Goal: Task Accomplishment & Management: Manage account settings

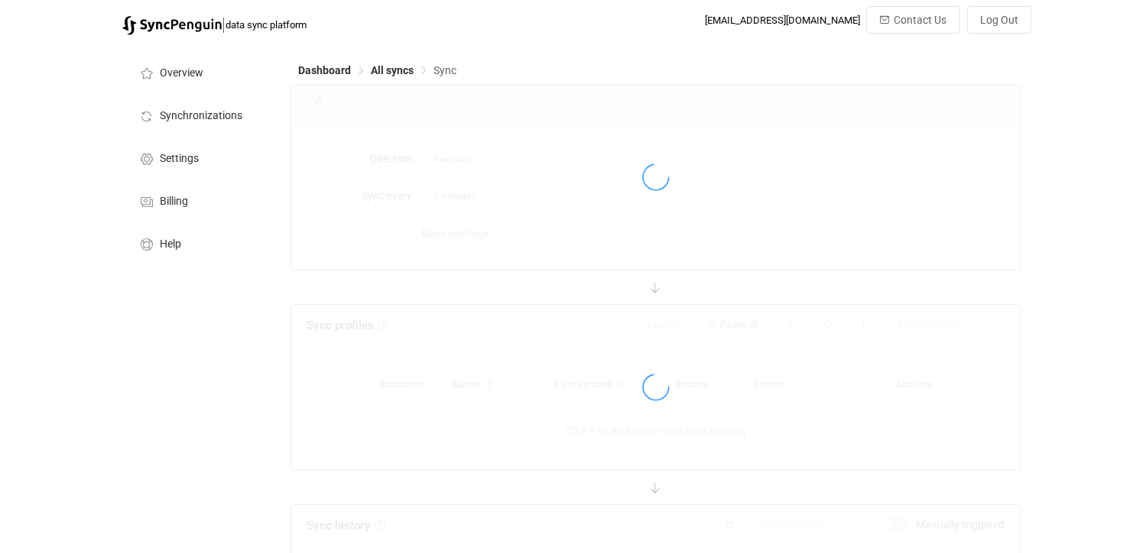
type input "iCloud → Google"
type input "10 minutes"
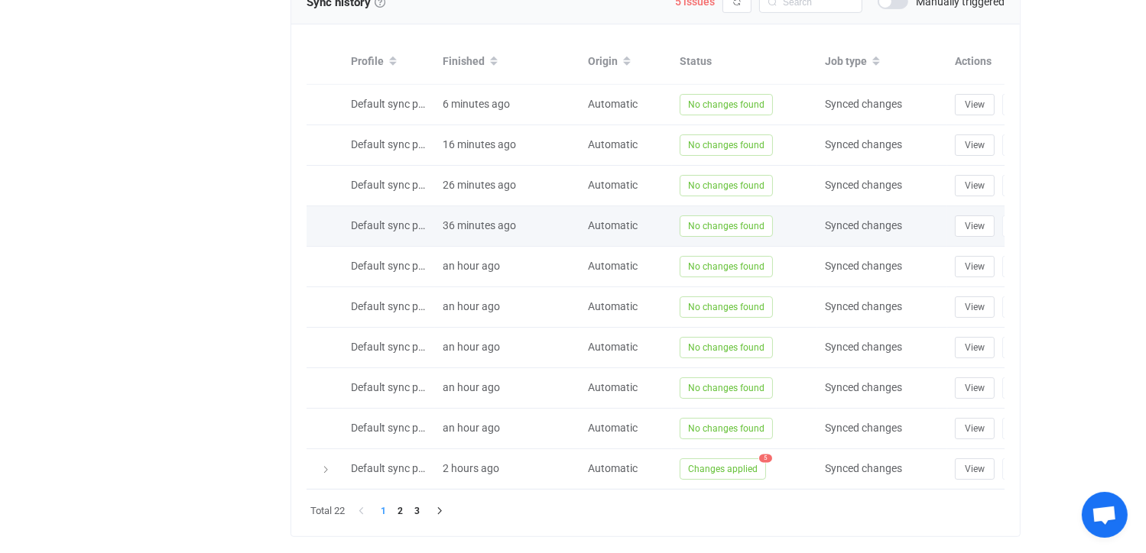
scroll to position [745, 0]
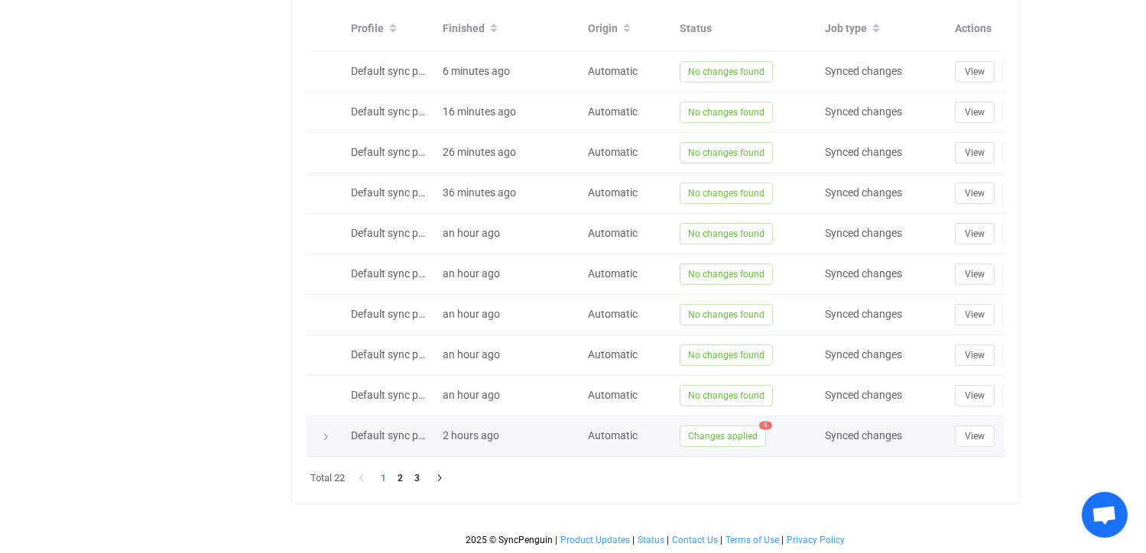
click at [749, 426] on span "Changes applied" at bounding box center [722, 436] width 86 height 21
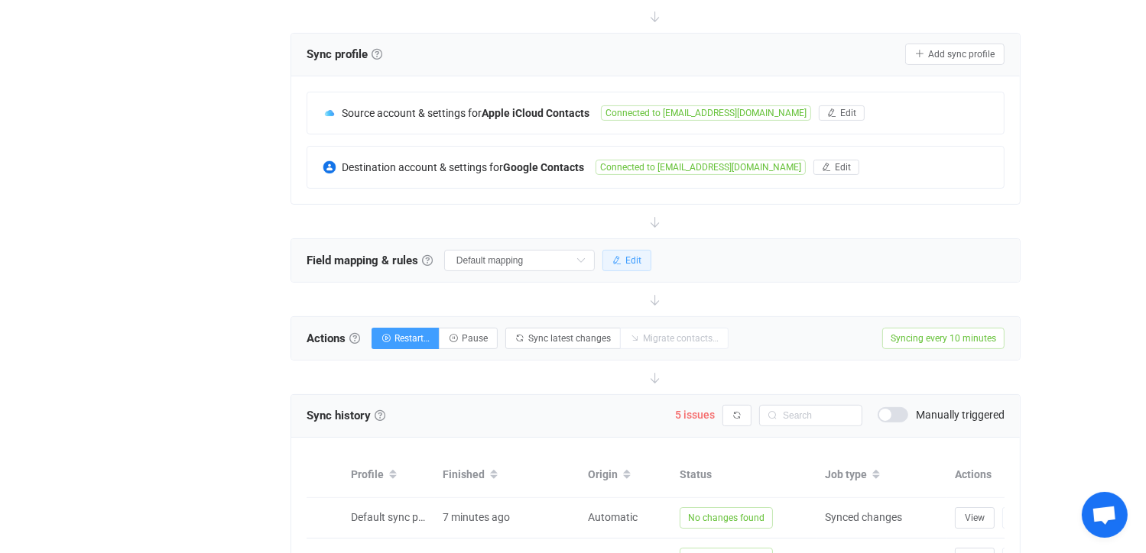
scroll to position [315, 0]
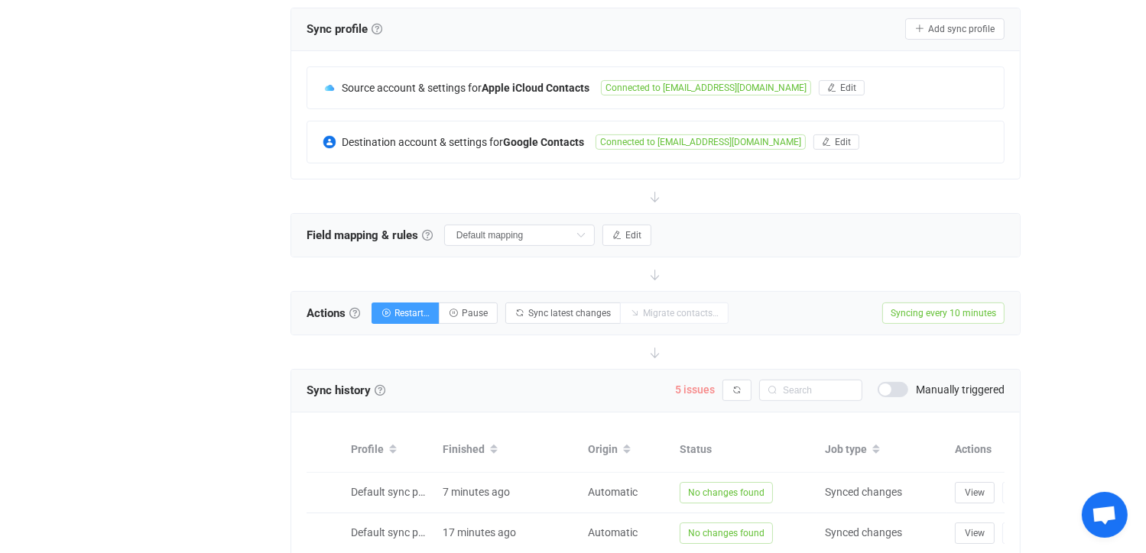
click at [697, 388] on span "5 issues" at bounding box center [695, 390] width 40 height 12
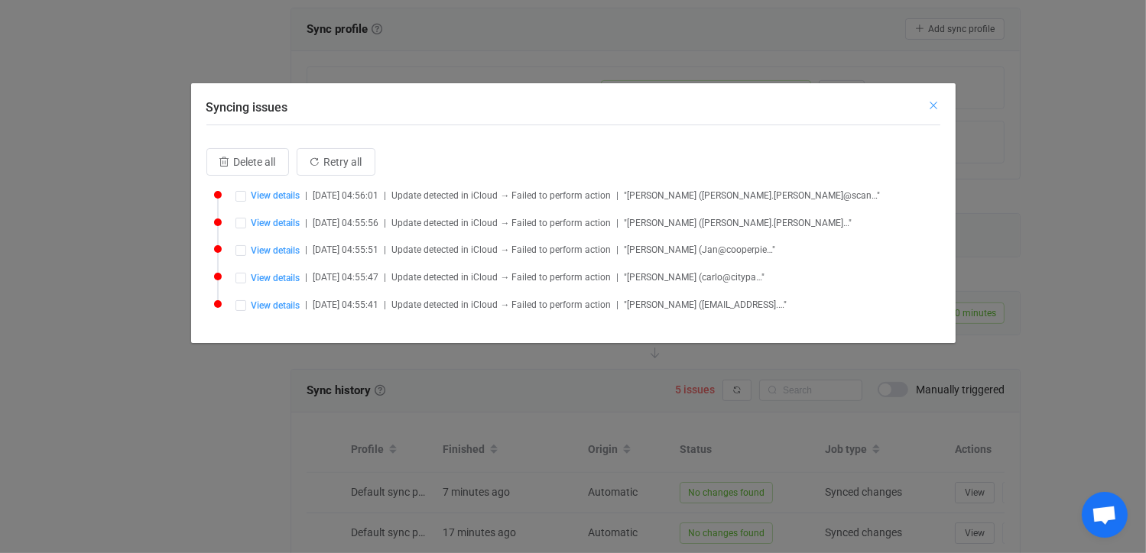
click at [932, 102] on icon "Close" at bounding box center [934, 105] width 12 height 12
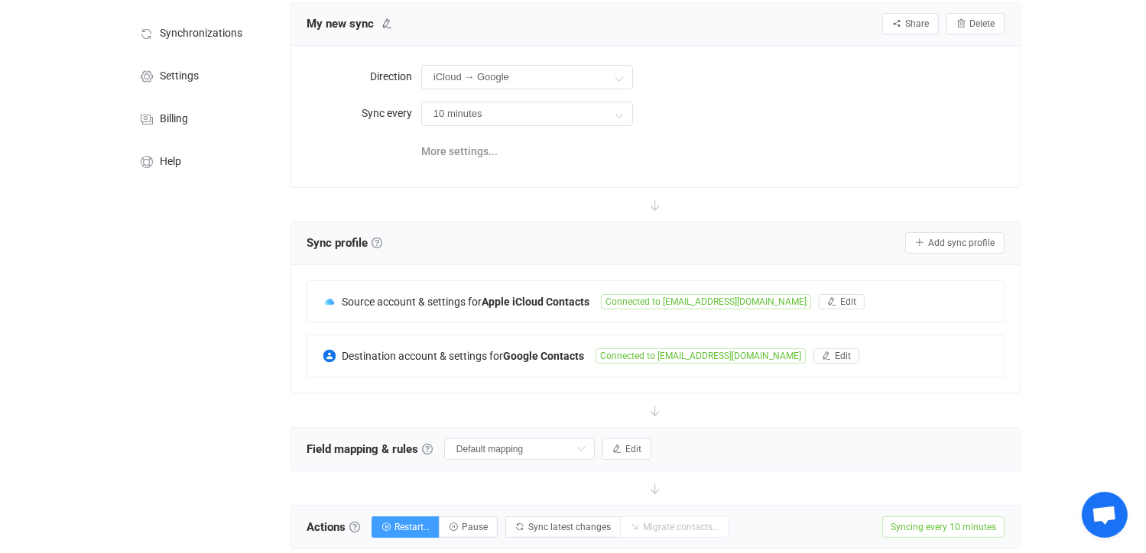
scroll to position [0, 0]
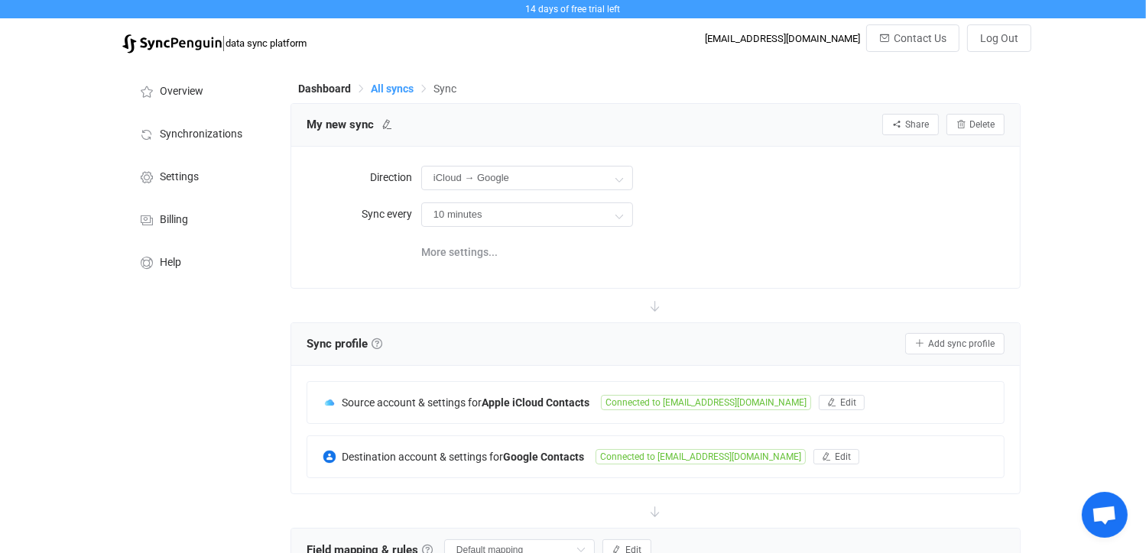
click at [394, 85] on span "All syncs" at bounding box center [392, 89] width 43 height 12
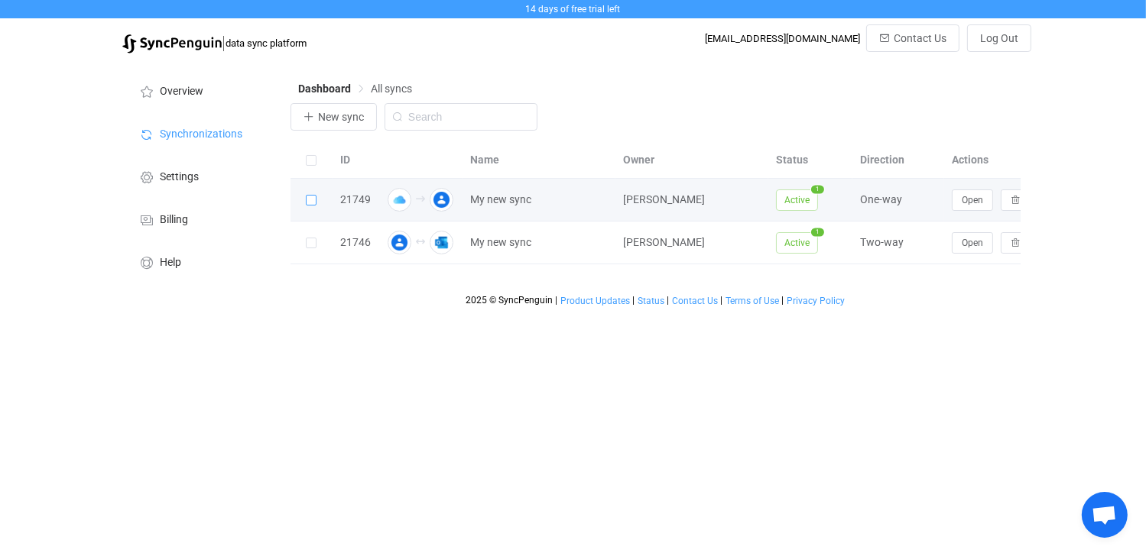
click at [312, 202] on span at bounding box center [311, 200] width 11 height 11
click at [316, 195] on input "checkbox" at bounding box center [316, 195] width 0 height 0
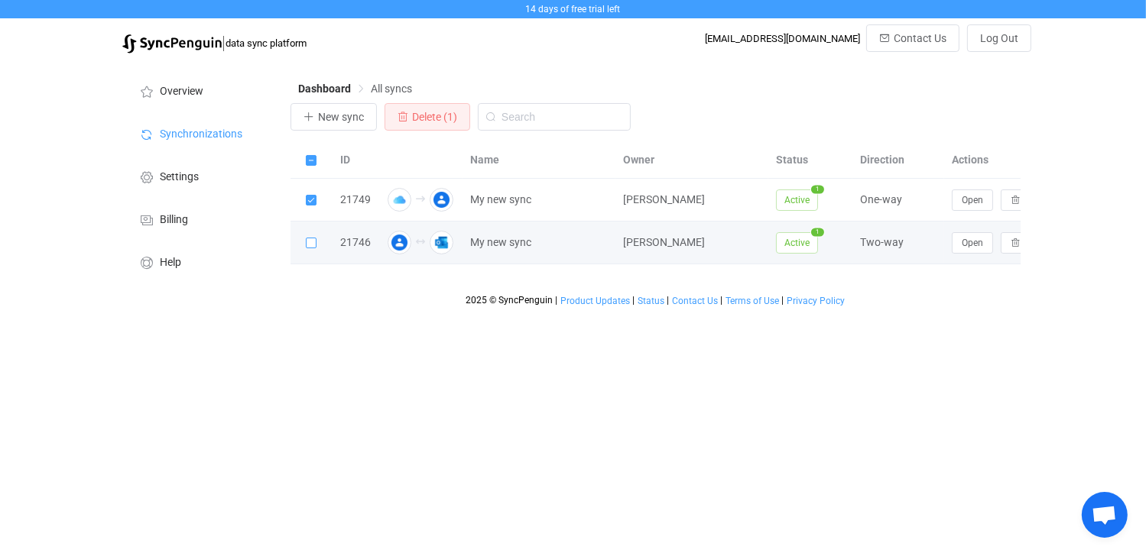
click at [312, 242] on span at bounding box center [311, 243] width 11 height 11
click at [316, 238] on input "checkbox" at bounding box center [316, 238] width 0 height 0
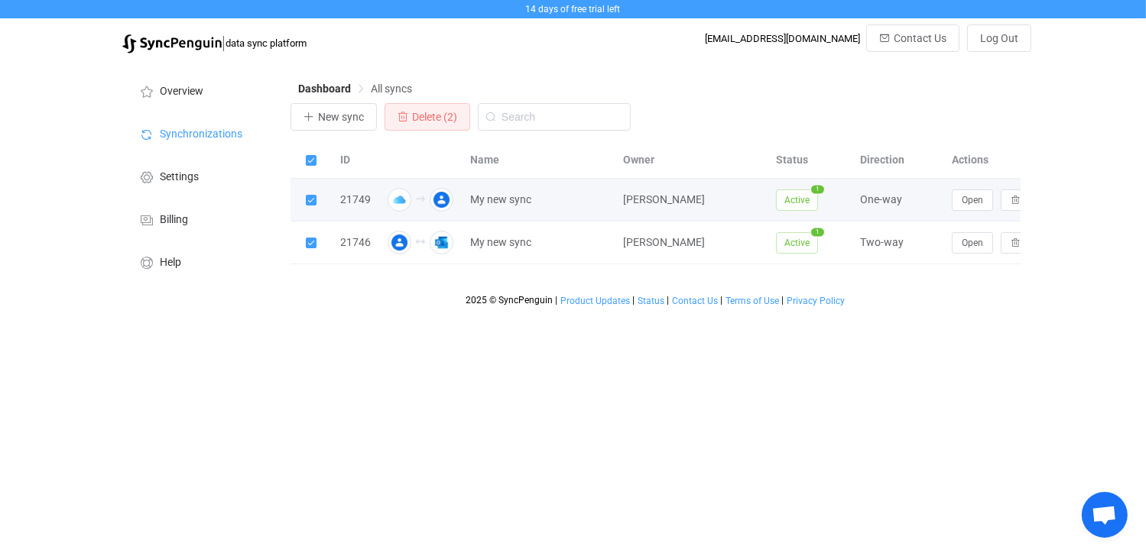
click at [314, 202] on span at bounding box center [311, 200] width 11 height 11
click at [316, 195] on input "checkbox" at bounding box center [316, 195] width 0 height 0
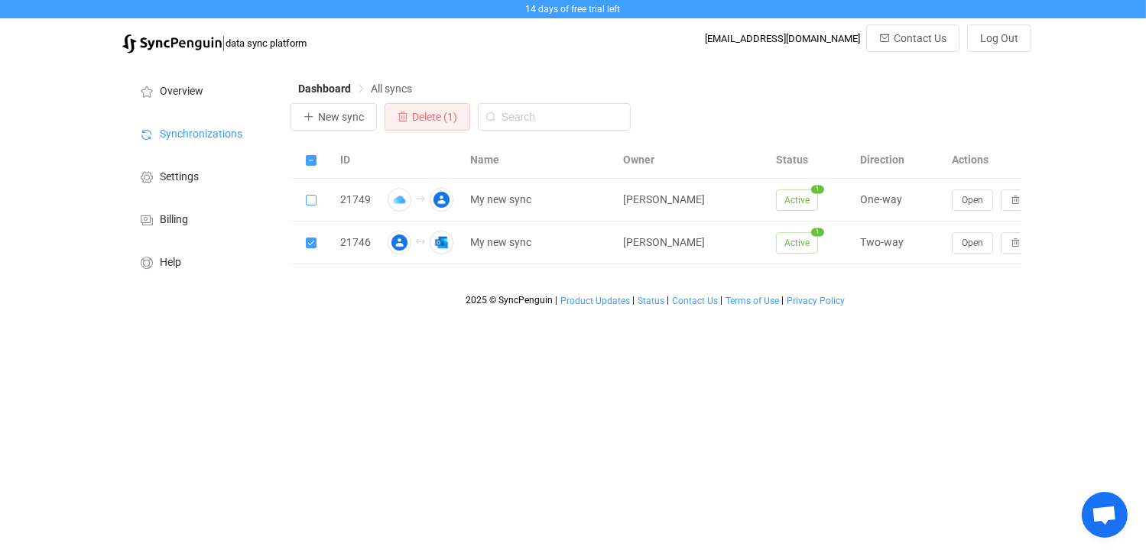
click at [312, 159] on span at bounding box center [311, 160] width 11 height 11
click at [316, 155] on input "checkbox" at bounding box center [316, 155] width 0 height 0
click at [312, 155] on label at bounding box center [311, 160] width 11 height 18
click at [316, 155] on input "checkbox" at bounding box center [316, 155] width 0 height 0
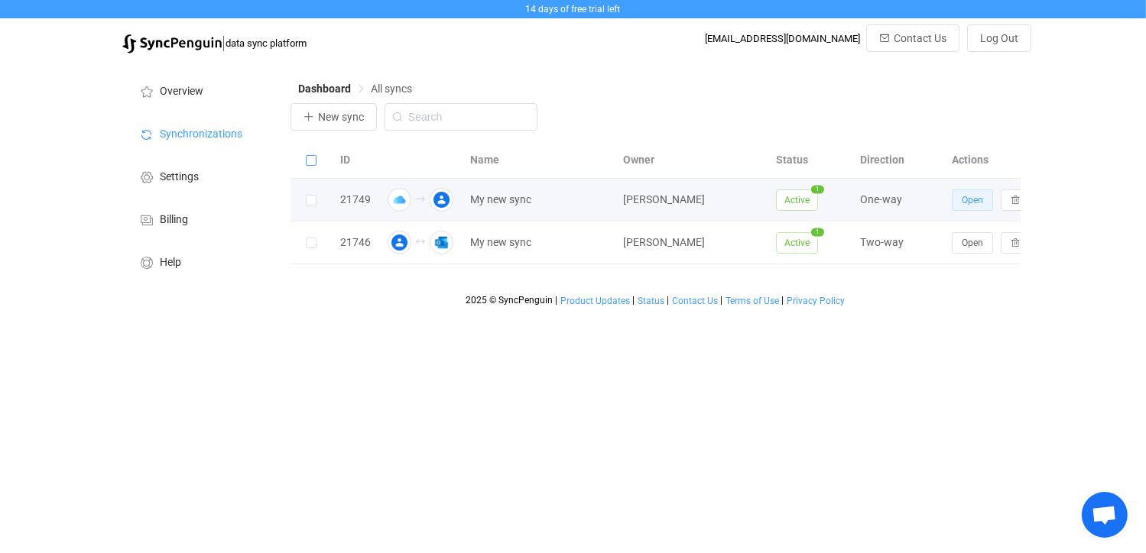
click at [977, 199] on span "Open" at bounding box center [971, 200] width 21 height 11
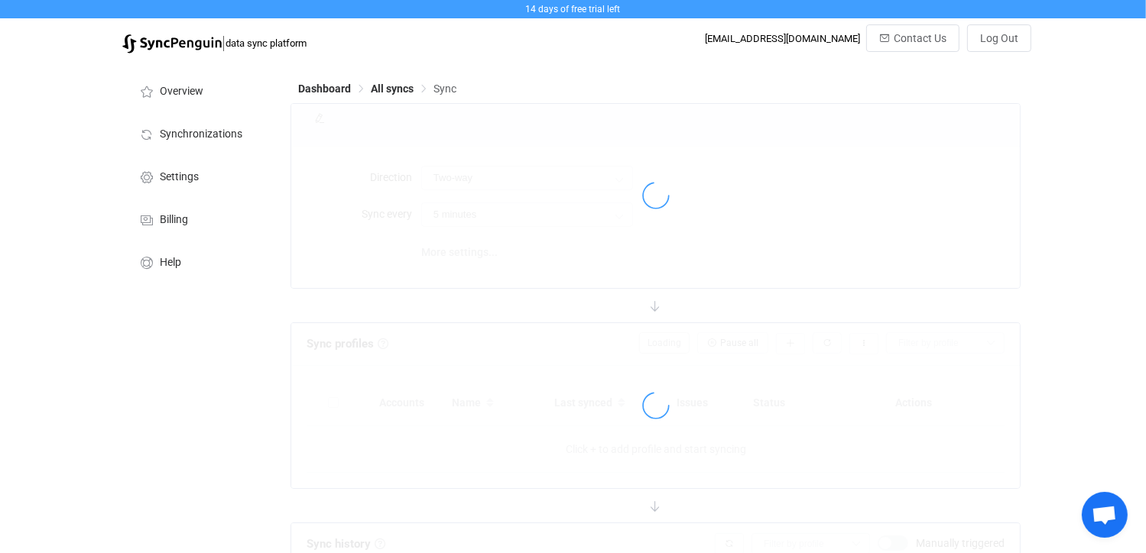
type input "iCloud → Google"
type input "10 minutes"
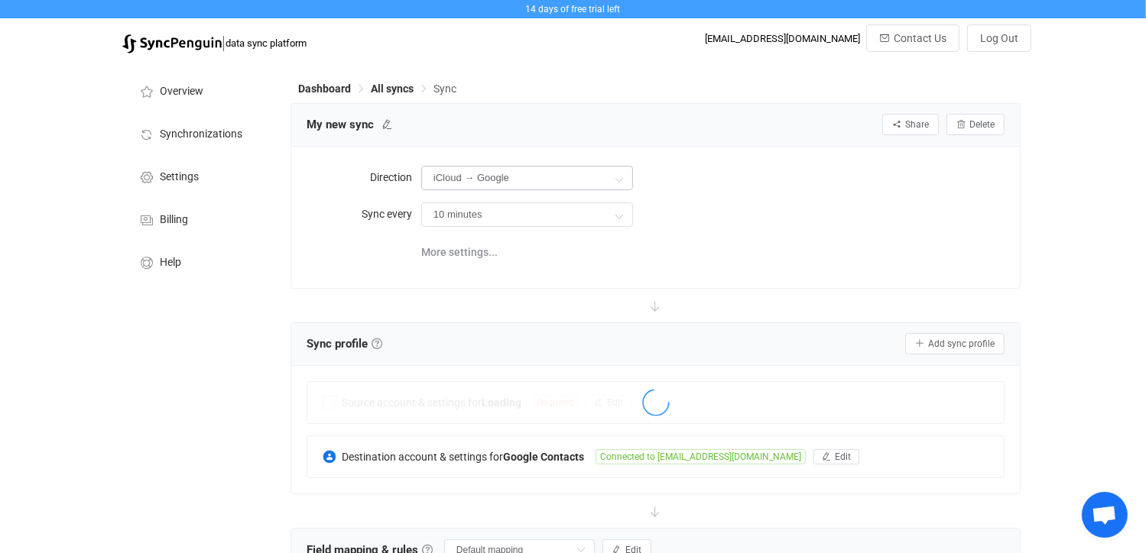
click at [621, 176] on icon at bounding box center [619, 179] width 19 height 31
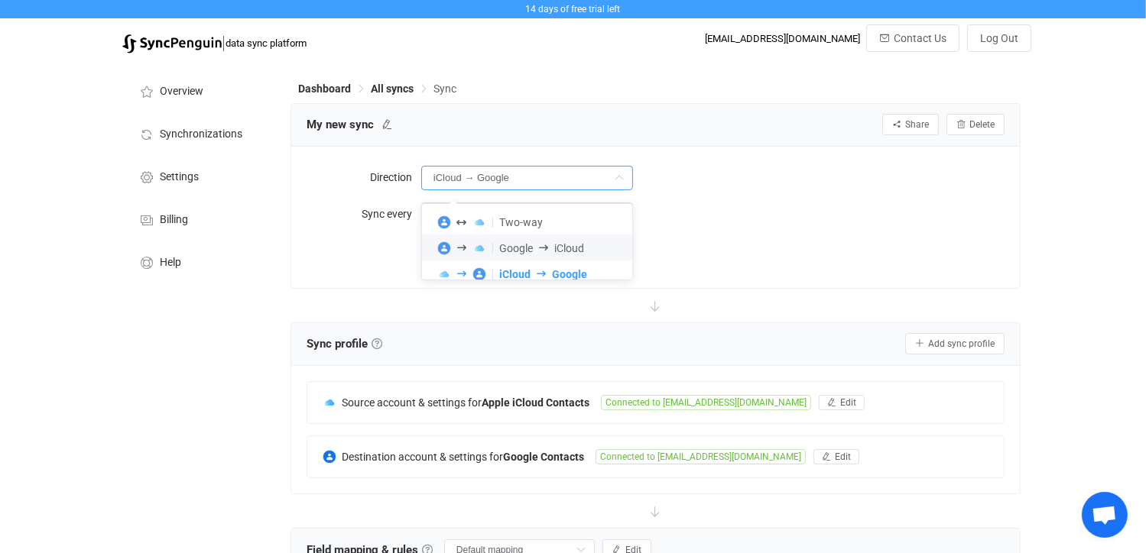
click at [557, 248] on span "iCloud" at bounding box center [569, 248] width 30 height 12
type input "Google → iCloud"
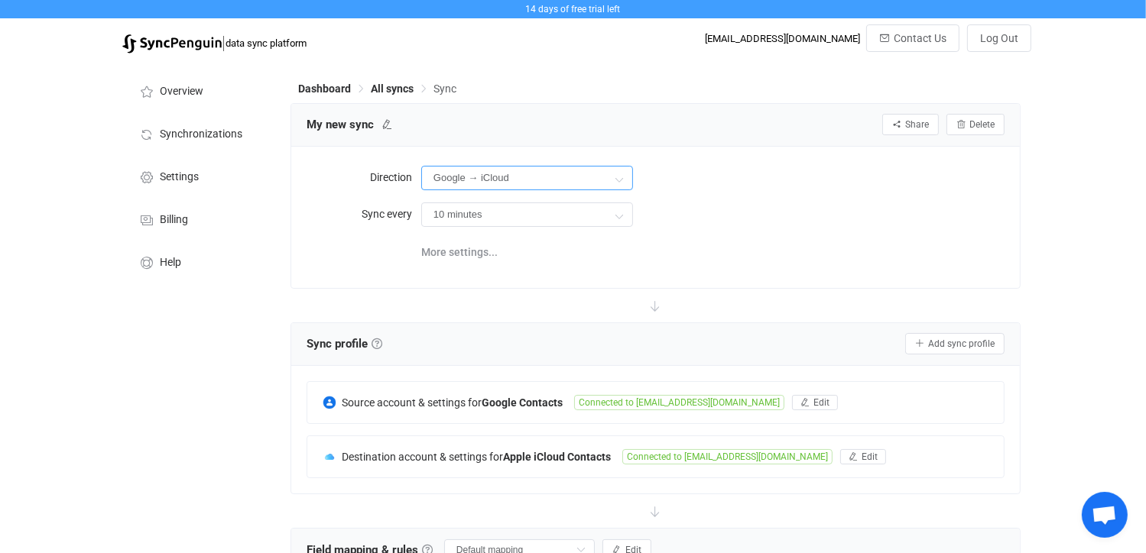
scroll to position [153, 0]
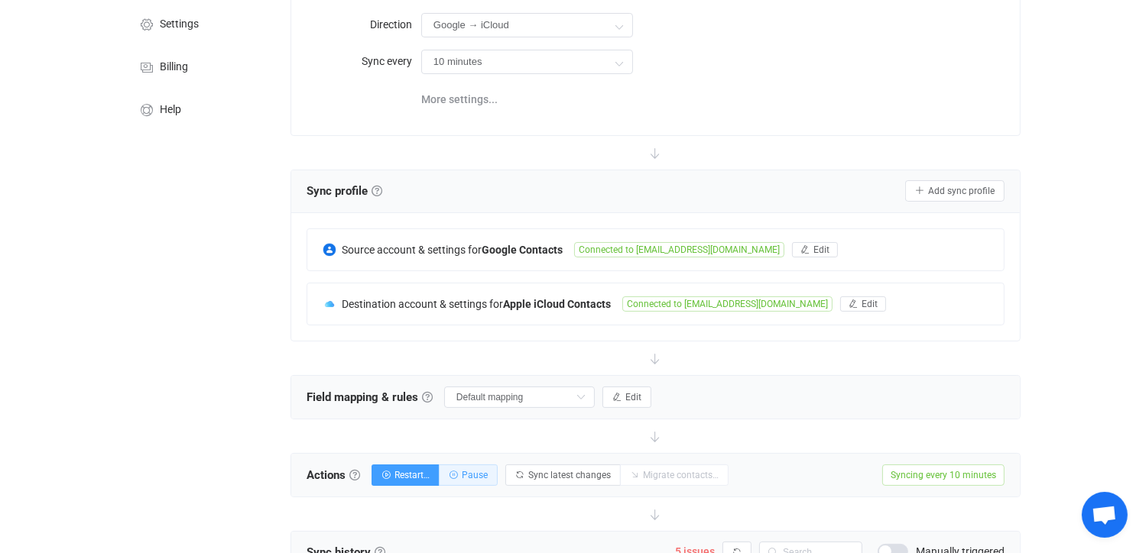
click at [485, 475] on span "Pause" at bounding box center [475, 475] width 26 height 11
click at [436, 473] on span "Start syncing…" at bounding box center [424, 475] width 60 height 11
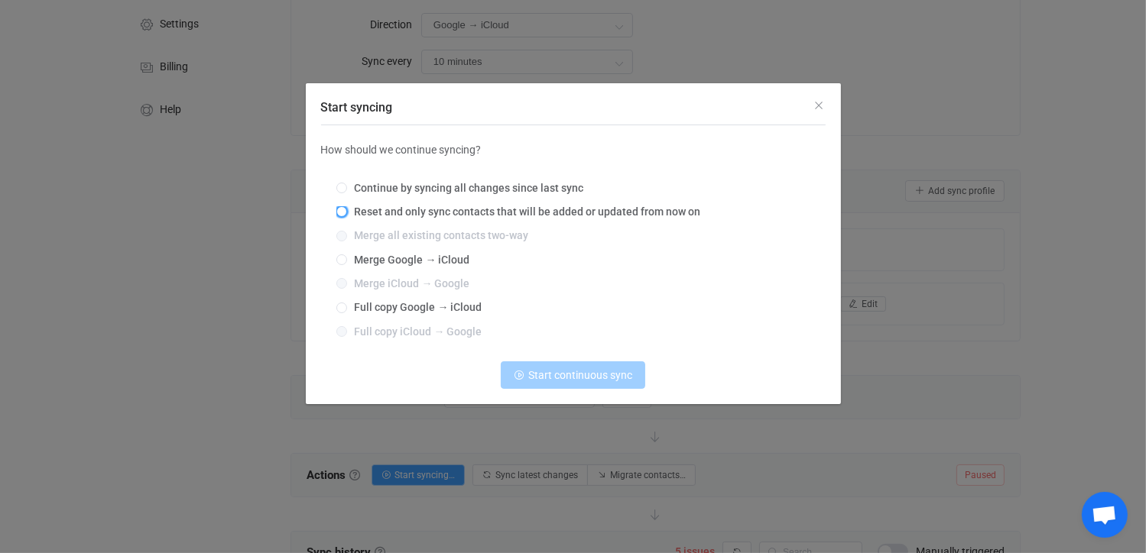
click at [342, 212] on span "Start syncing" at bounding box center [341, 211] width 11 height 11
click at [342, 212] on input "Reset and only sync contacts that will be added or updated from now on" at bounding box center [341, 212] width 11 height 12
radio input "true"
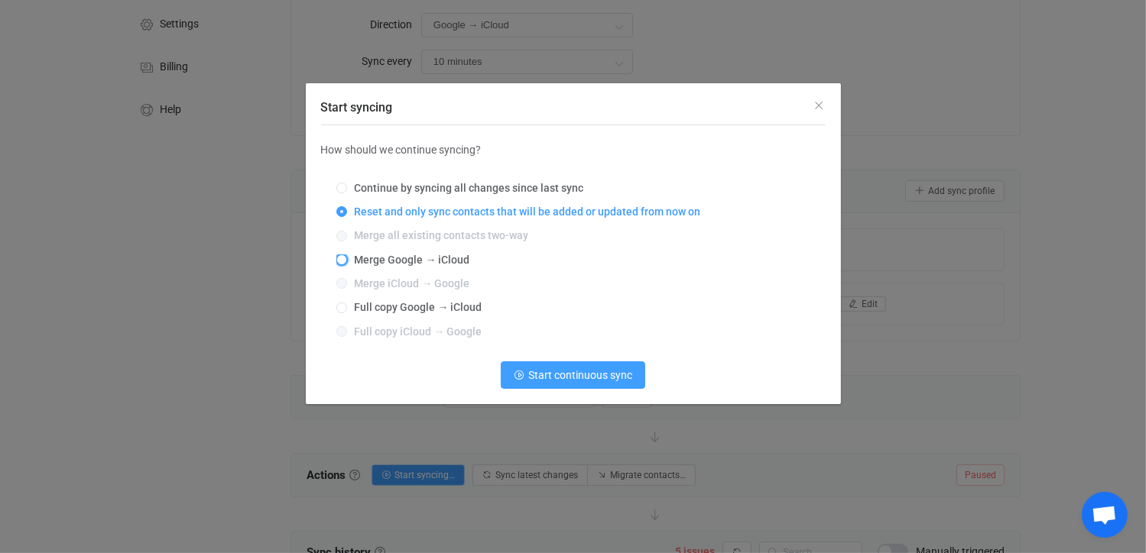
click at [345, 261] on span "Start syncing" at bounding box center [341, 259] width 11 height 11
click at [345, 261] on input "Merge Google → iCloud" at bounding box center [341, 260] width 11 height 12
radio input "true"
radio input "false"
radio input "true"
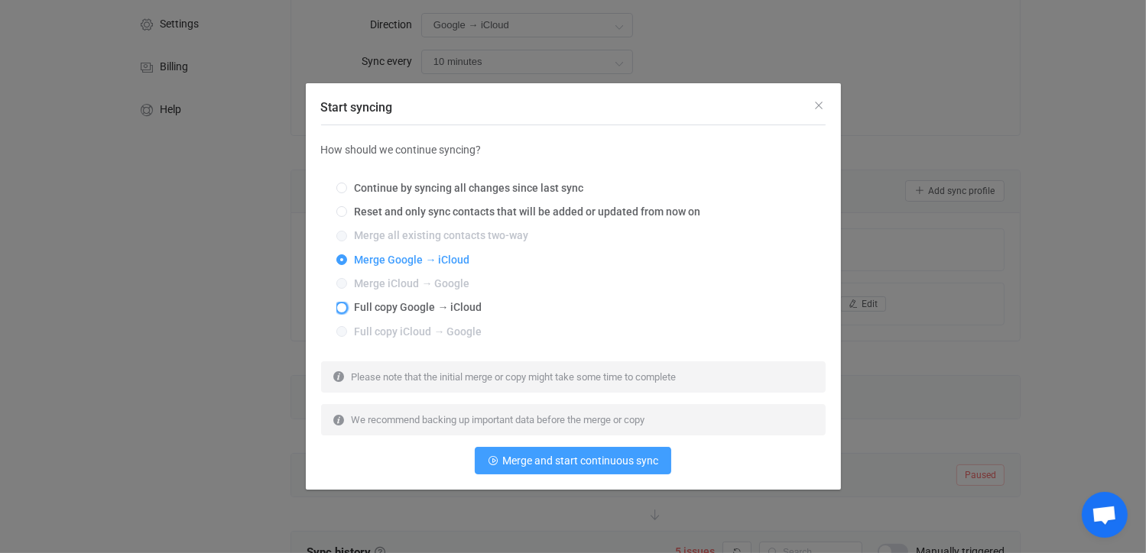
click at [342, 308] on span "Start syncing" at bounding box center [341, 308] width 11 height 11
click at [342, 308] on input "Full copy Google → iCloud" at bounding box center [341, 309] width 11 height 12
radio input "true"
radio input "false"
radio input "true"
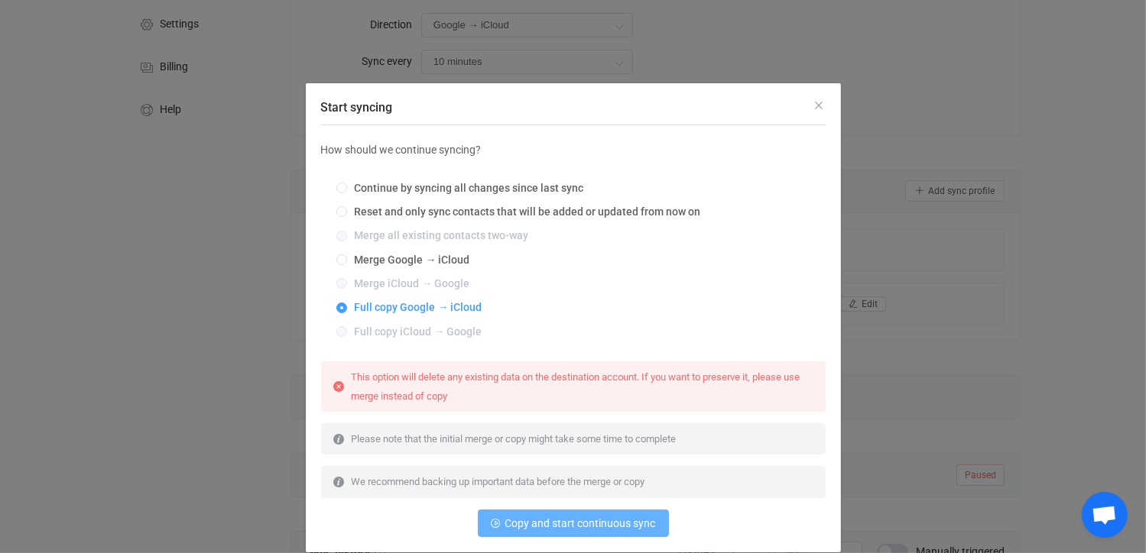
click at [548, 522] on span "Copy and start continuous sync" at bounding box center [580, 523] width 151 height 12
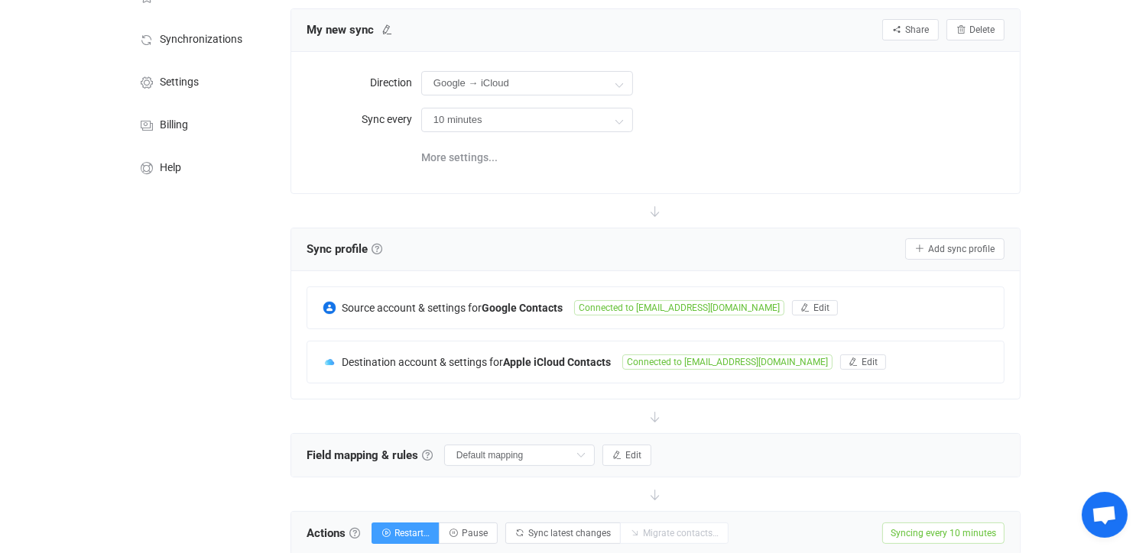
scroll to position [0, 0]
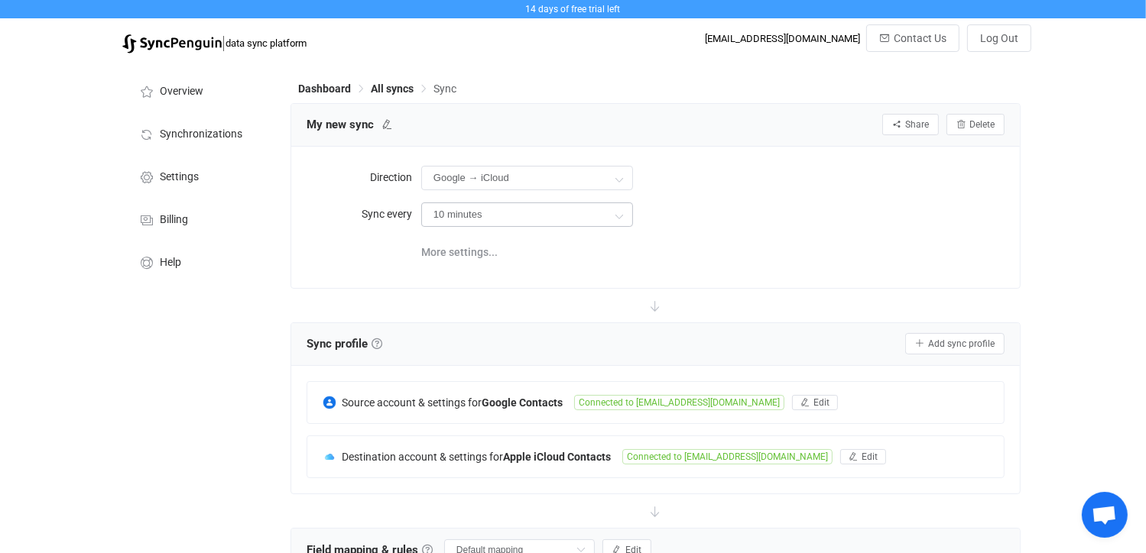
click at [622, 210] on icon at bounding box center [619, 215] width 19 height 31
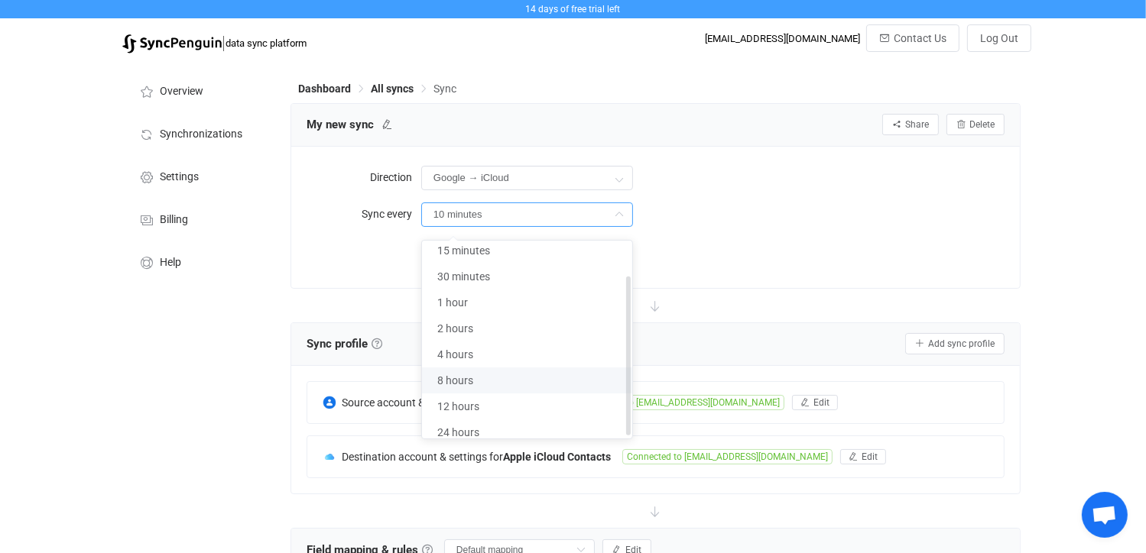
scroll to position [45, 0]
click at [515, 420] on li "24 hours" at bounding box center [533, 433] width 222 height 26
type input "24 hours"
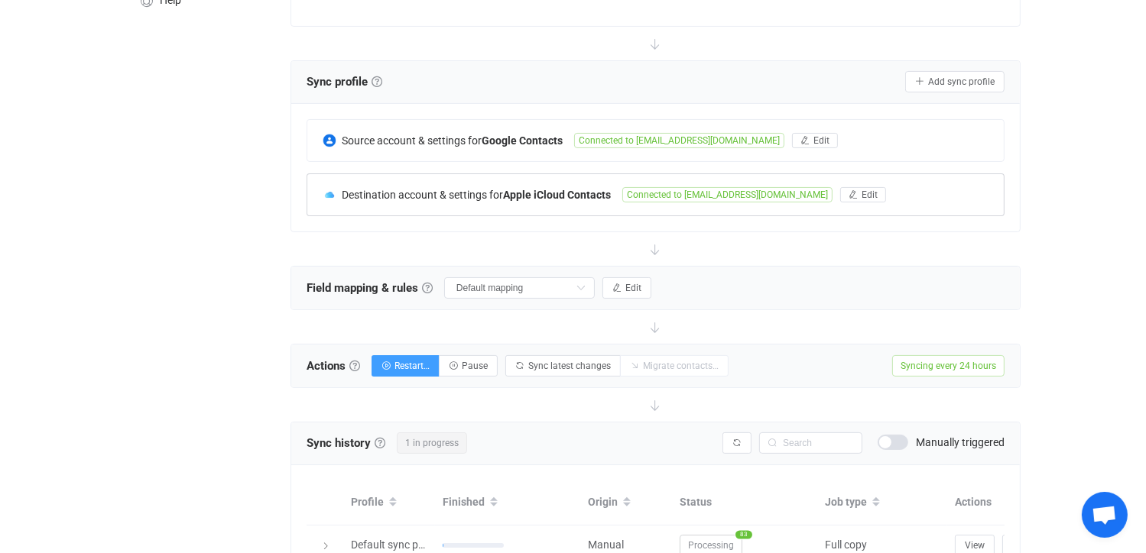
scroll to position [306, 0]
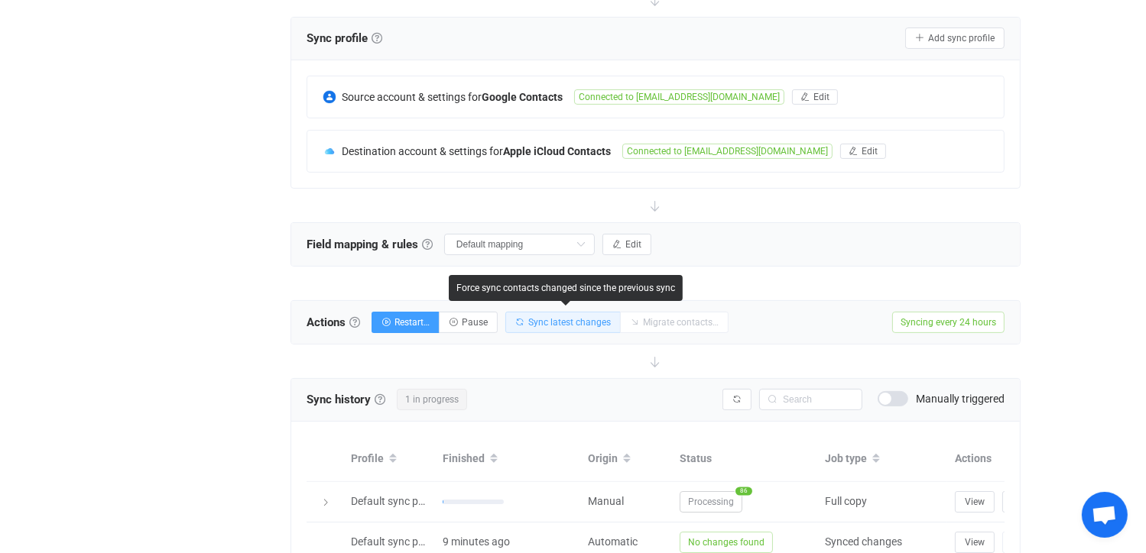
click at [546, 320] on span "Sync latest changes" at bounding box center [569, 322] width 83 height 11
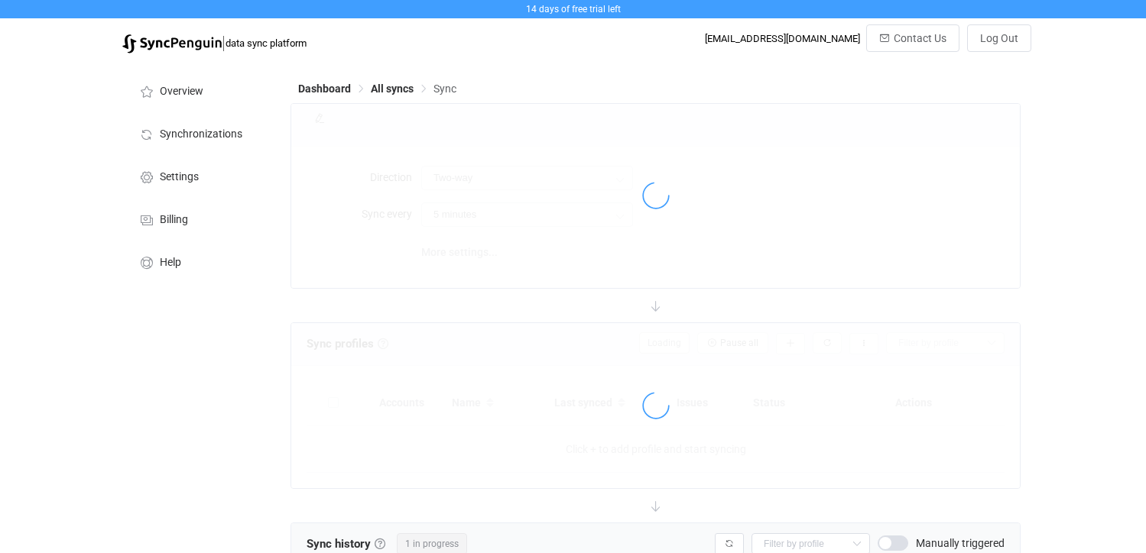
type input "Google → iCloud"
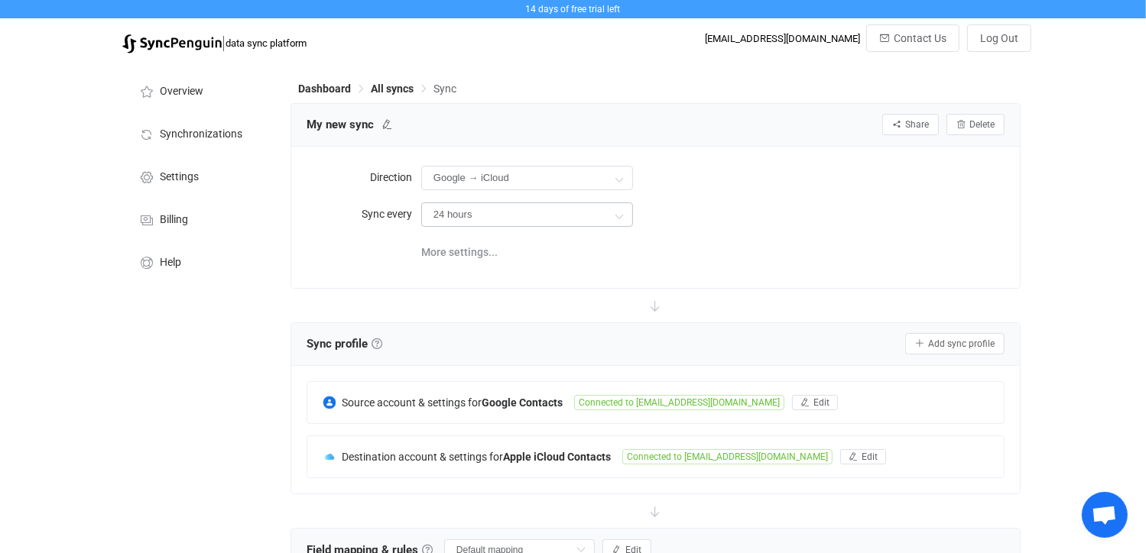
click at [627, 219] on icon at bounding box center [619, 215] width 19 height 31
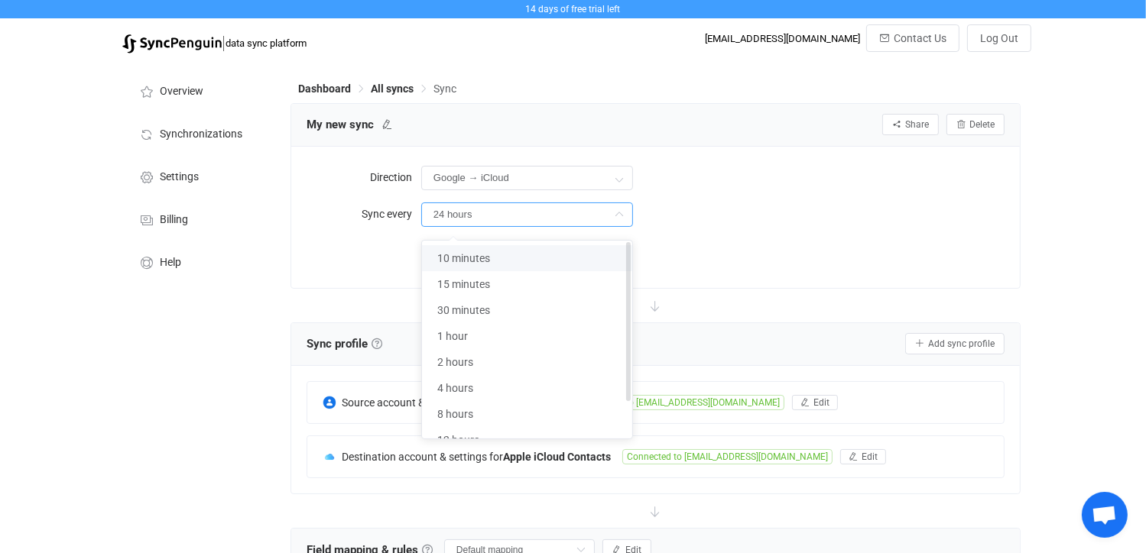
click at [462, 256] on span "10 minutes" at bounding box center [463, 258] width 53 height 12
type input "10 minutes"
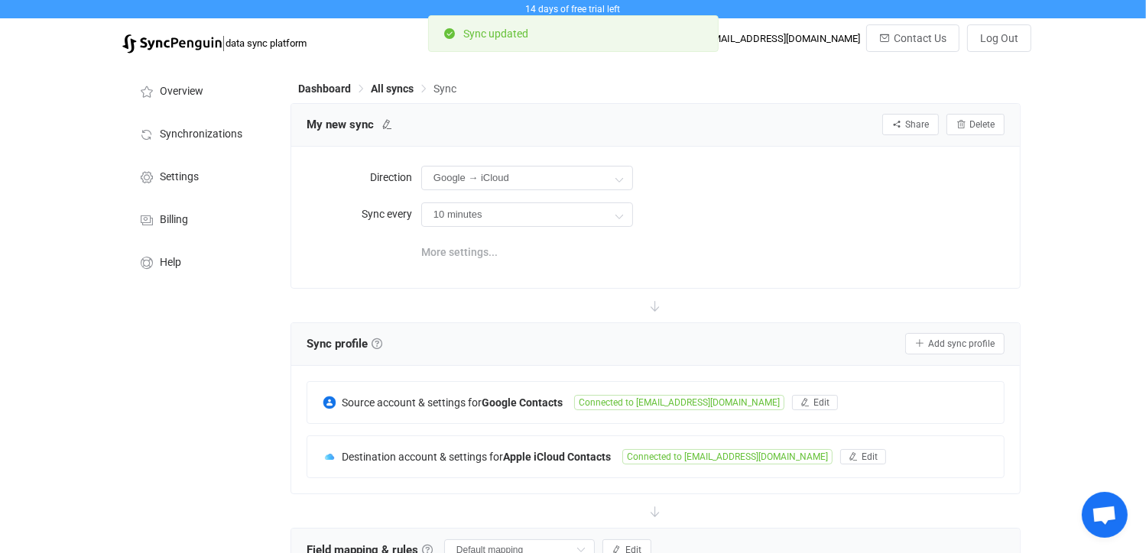
click at [444, 248] on span "More settings..." at bounding box center [459, 252] width 76 height 31
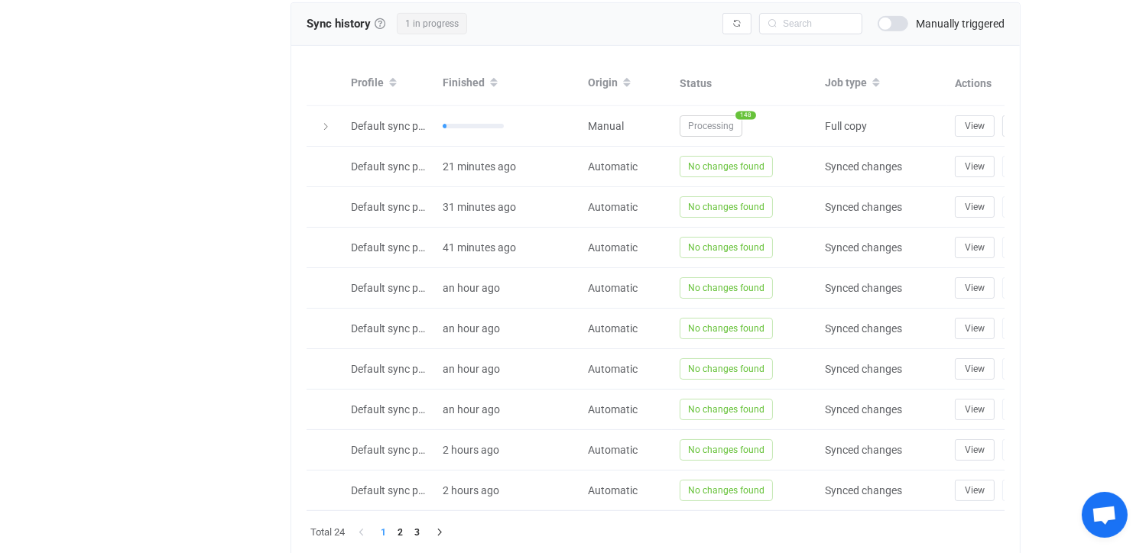
scroll to position [764, 0]
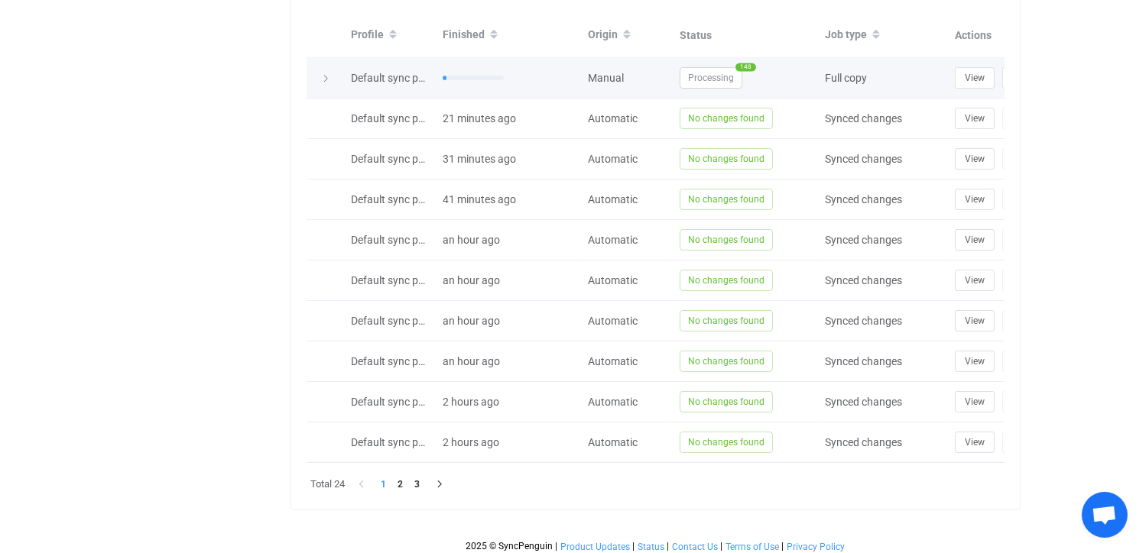
click at [724, 77] on span "Processing" at bounding box center [710, 77] width 63 height 21
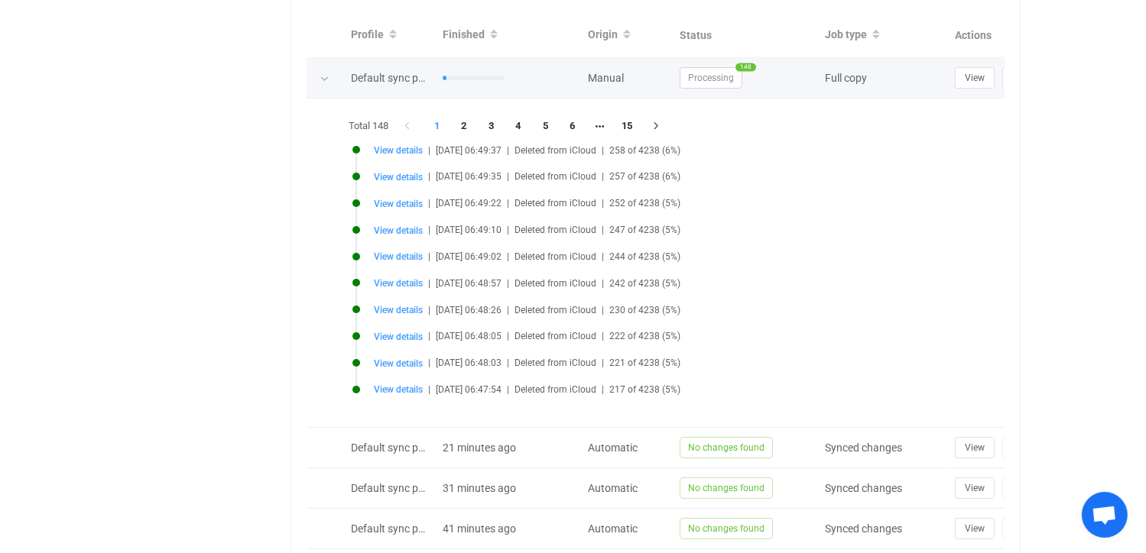
click at [743, 66] on span "148" at bounding box center [745, 67] width 21 height 8
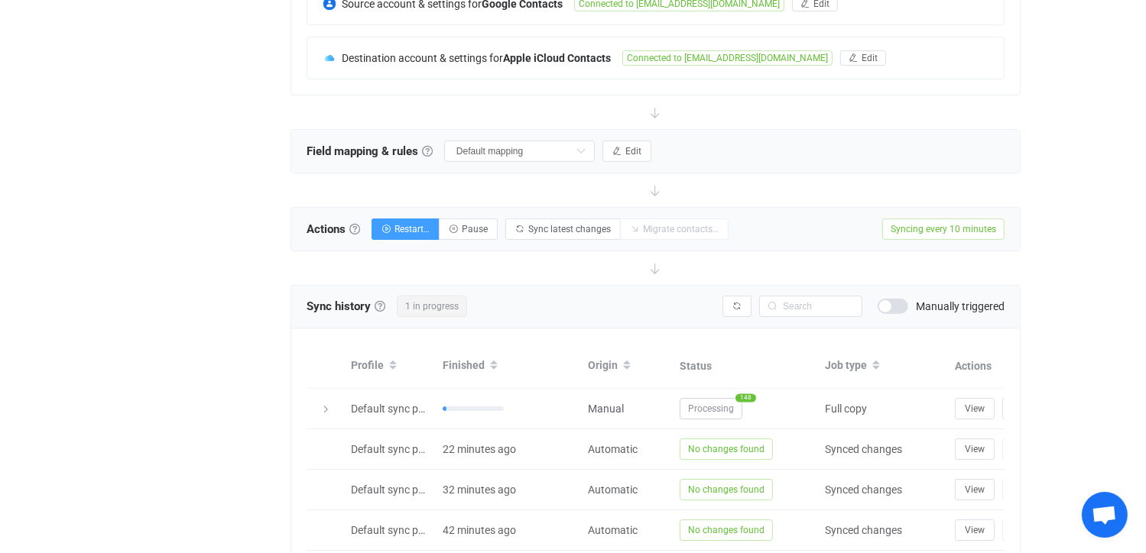
scroll to position [459, 0]
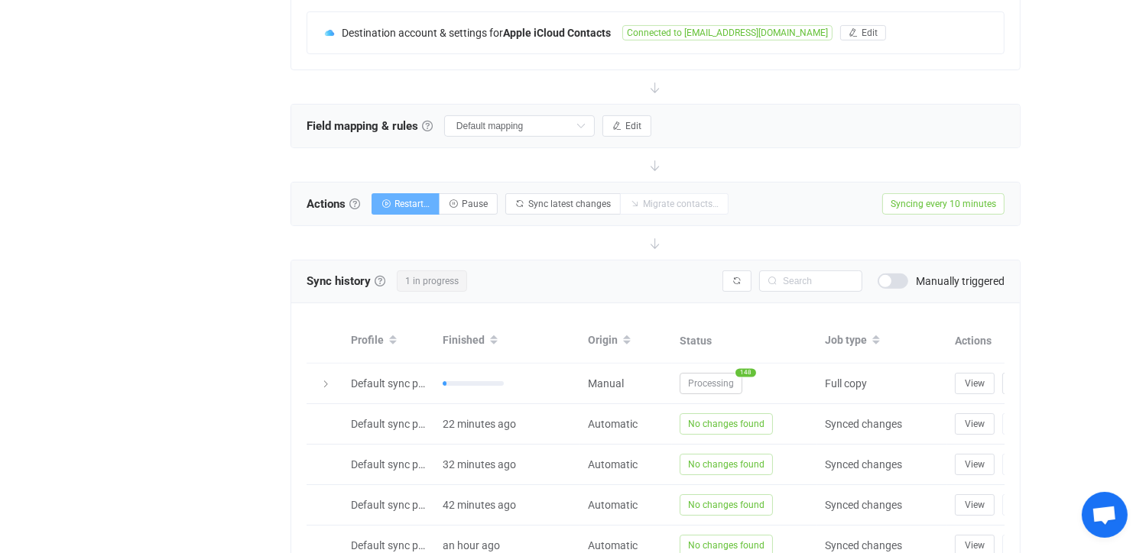
click at [422, 201] on span "Restart…" at bounding box center [411, 204] width 35 height 11
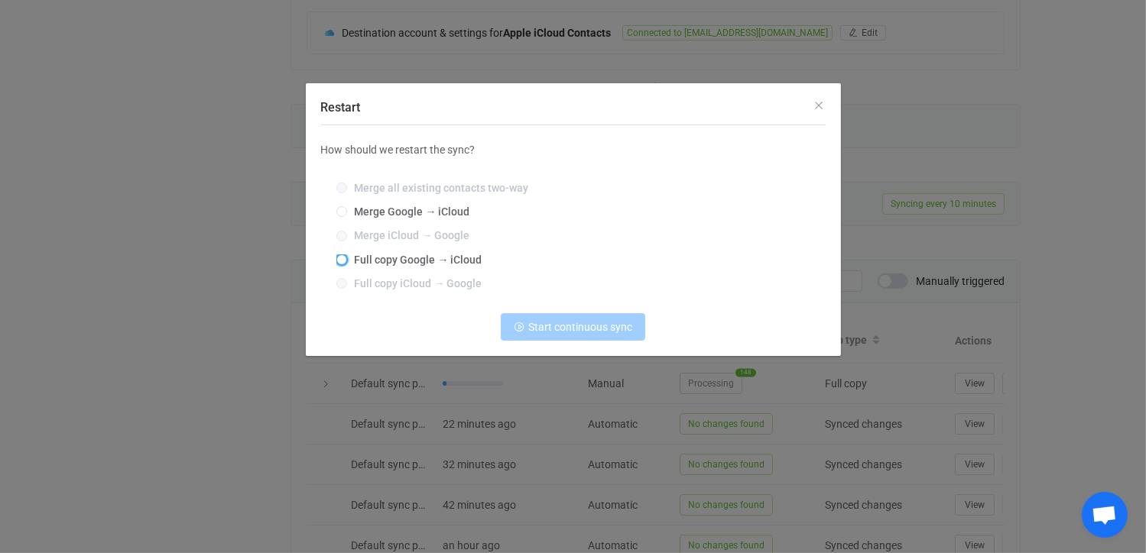
click at [344, 258] on span "Restart" at bounding box center [341, 259] width 11 height 11
click at [344, 258] on input "Full copy Google → iCloud" at bounding box center [341, 260] width 11 height 12
radio input "true"
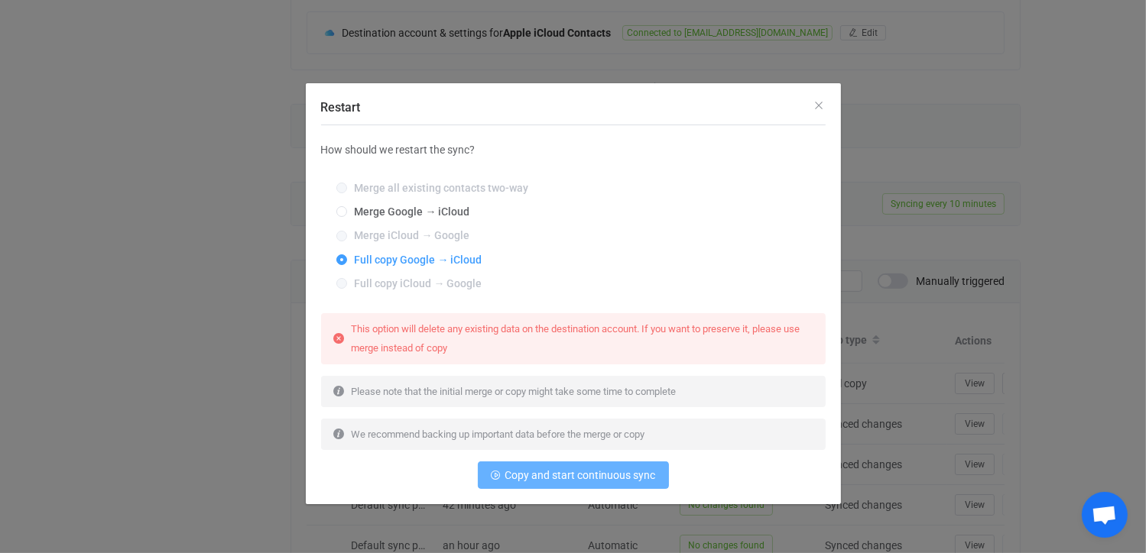
click at [575, 475] on span "Copy and start continuous sync" at bounding box center [580, 475] width 151 height 12
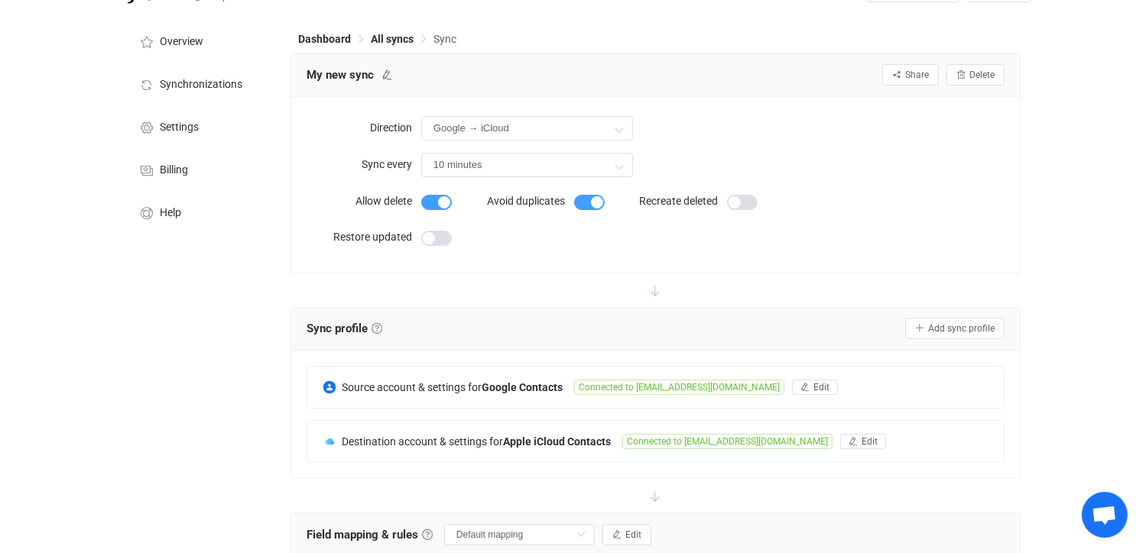
scroll to position [0, 0]
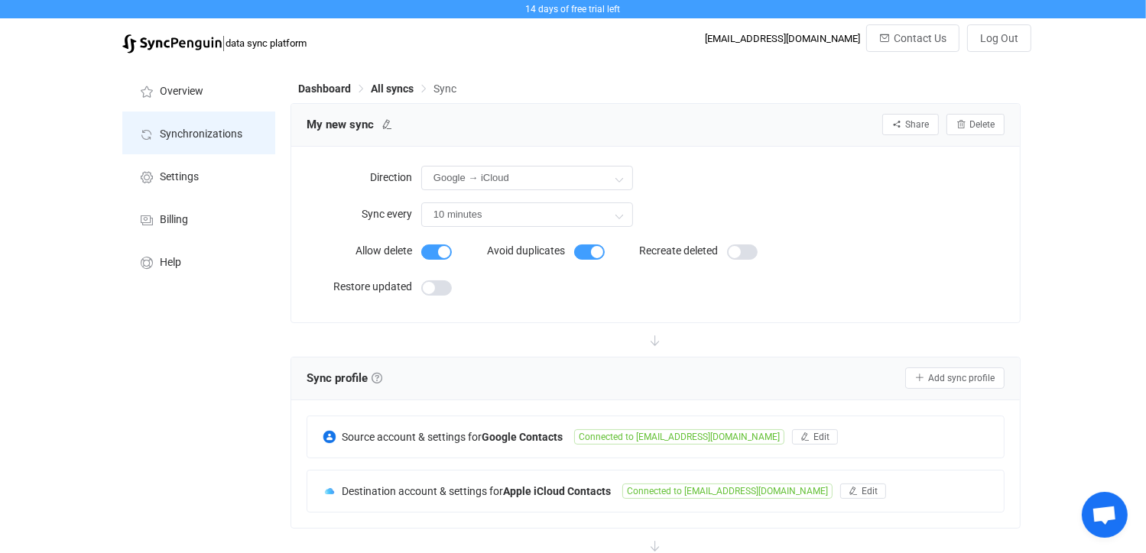
click at [203, 131] on span "Synchronizations" at bounding box center [201, 134] width 83 height 12
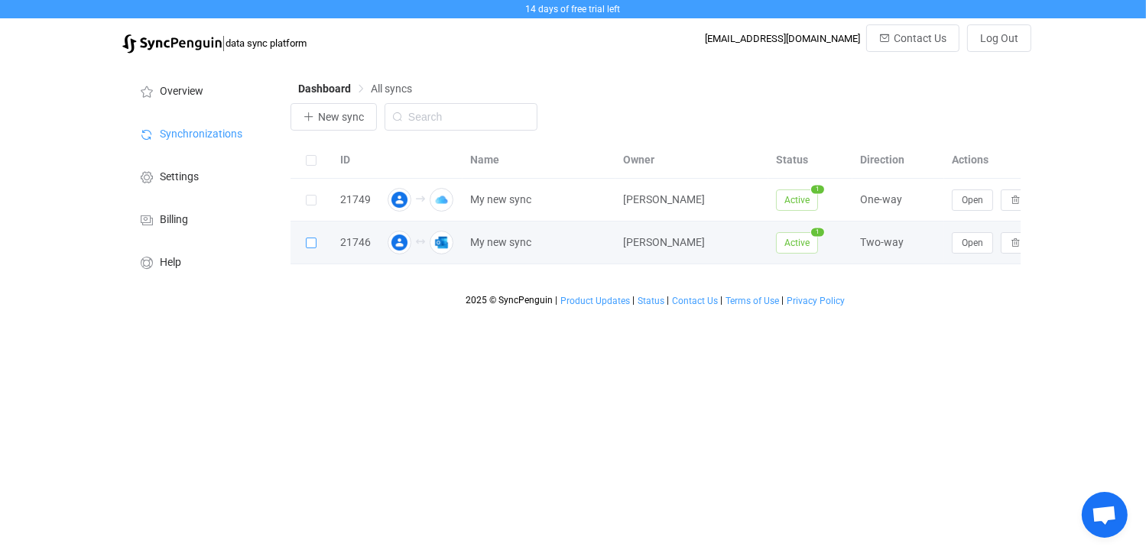
click at [310, 244] on span at bounding box center [311, 243] width 11 height 11
click at [316, 238] on input "checkbox" at bounding box center [316, 238] width 0 height 0
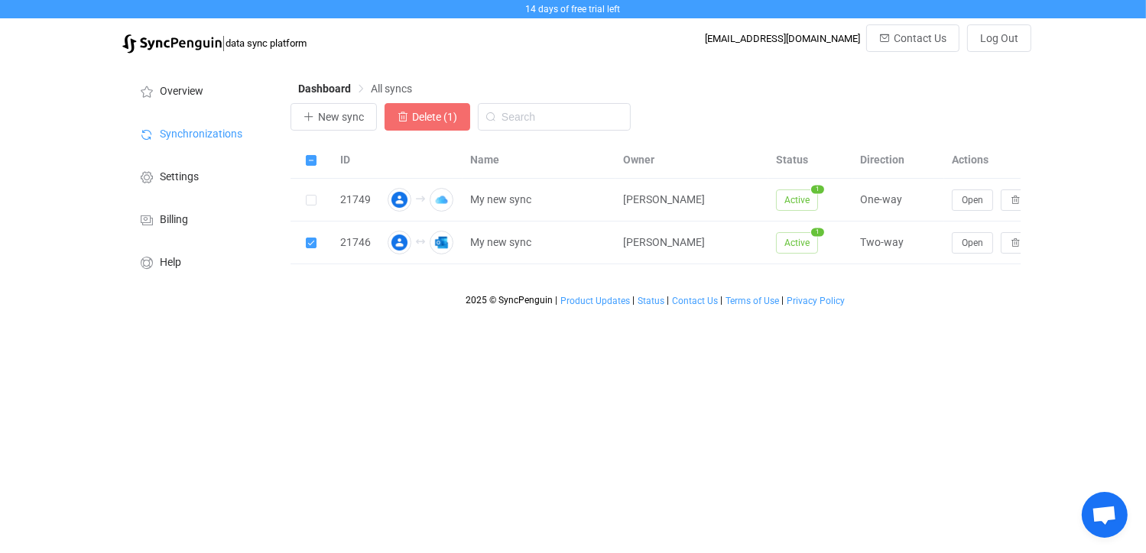
click at [423, 112] on span "Delete (1)" at bounding box center [434, 117] width 45 height 12
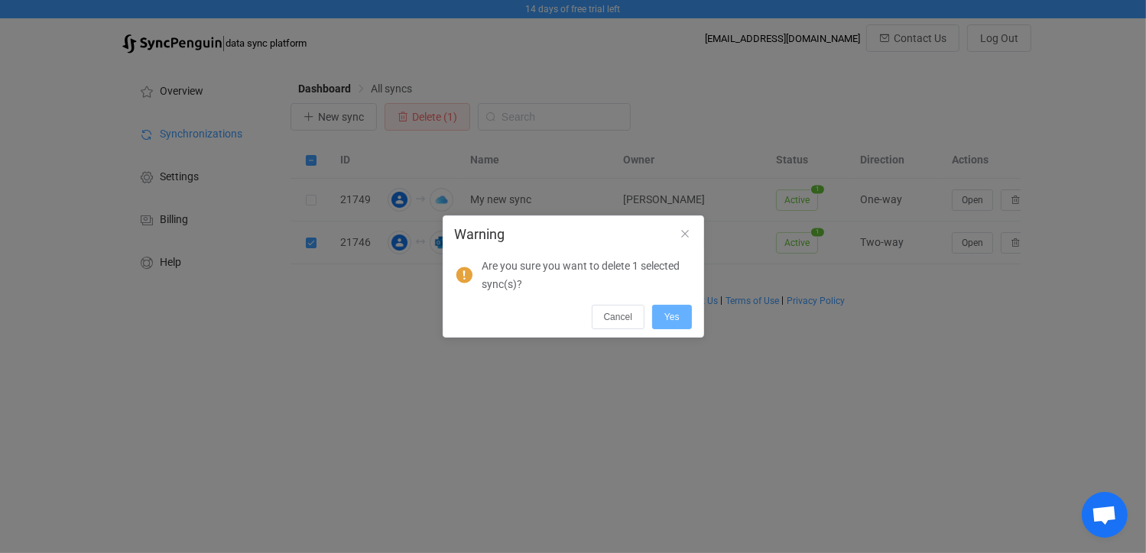
click at [666, 313] on span "Yes" at bounding box center [671, 317] width 15 height 11
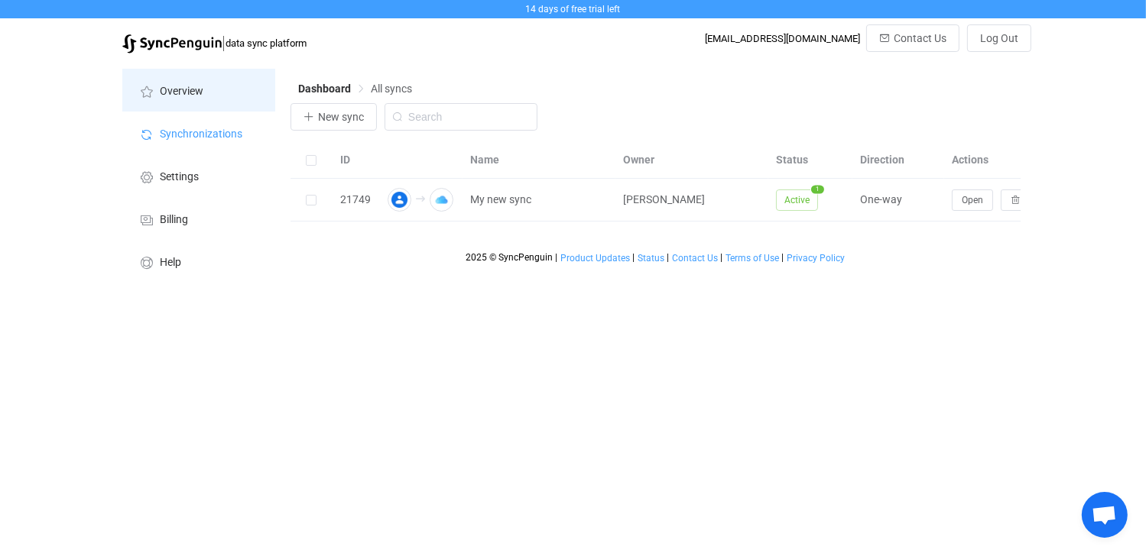
click at [176, 89] on span "Overview" at bounding box center [182, 92] width 44 height 12
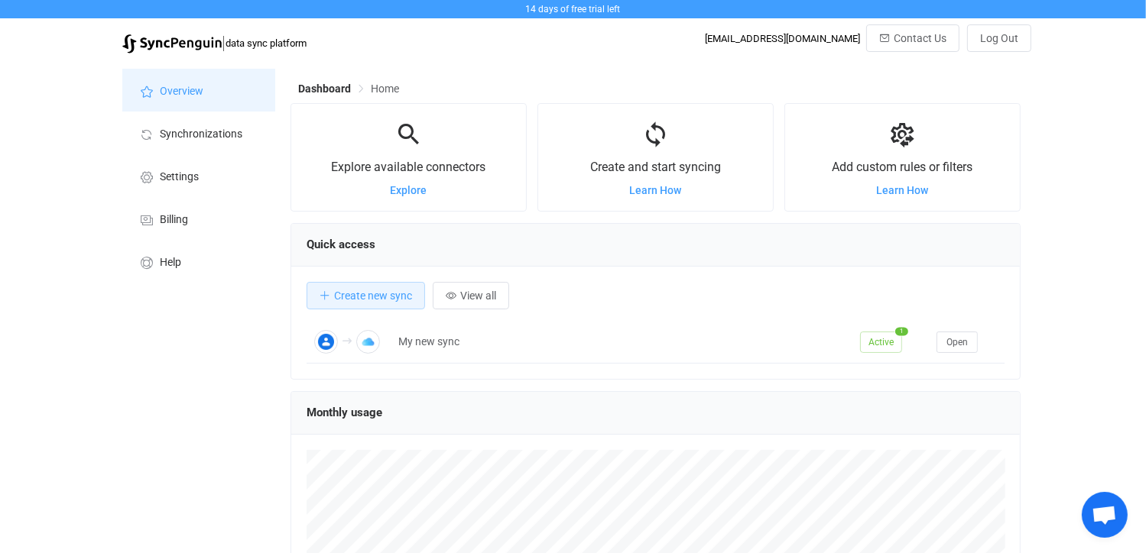
scroll to position [296, 730]
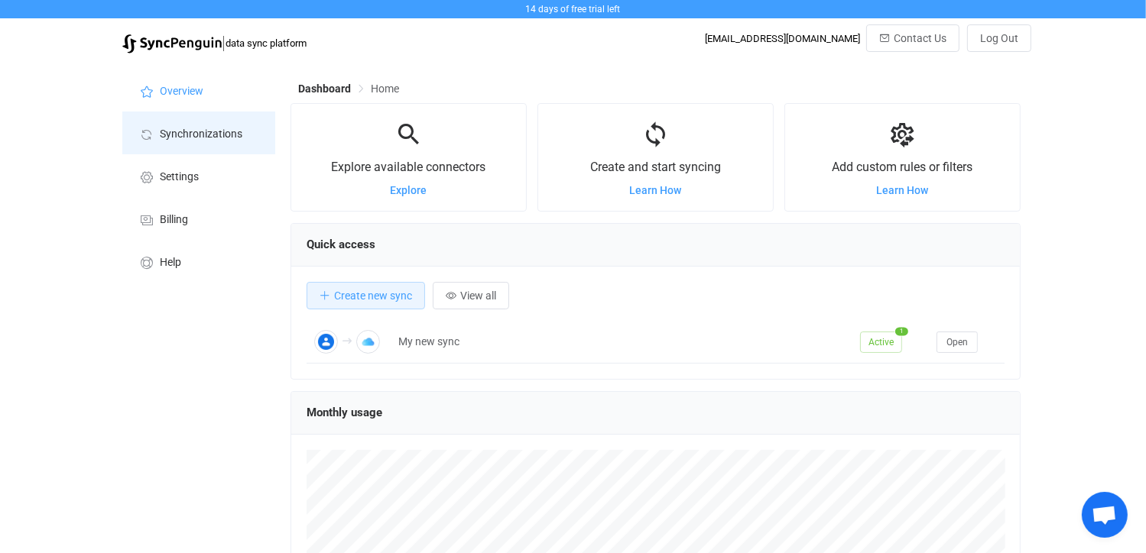
click at [186, 134] on span "Synchronizations" at bounding box center [201, 134] width 83 height 12
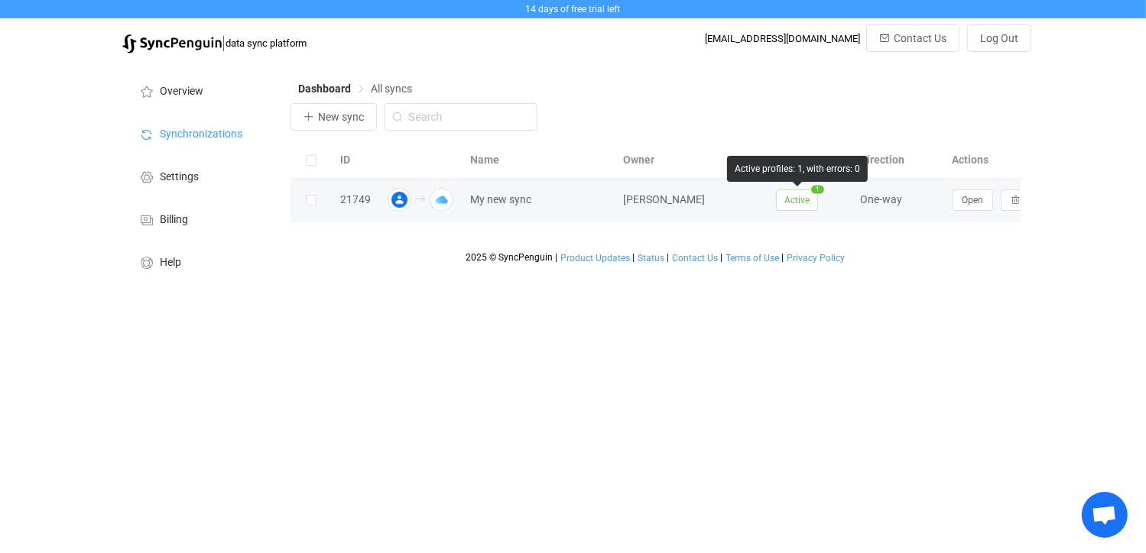
click at [796, 203] on span "Active" at bounding box center [797, 200] width 42 height 21
click at [978, 197] on span "Open" at bounding box center [971, 200] width 21 height 11
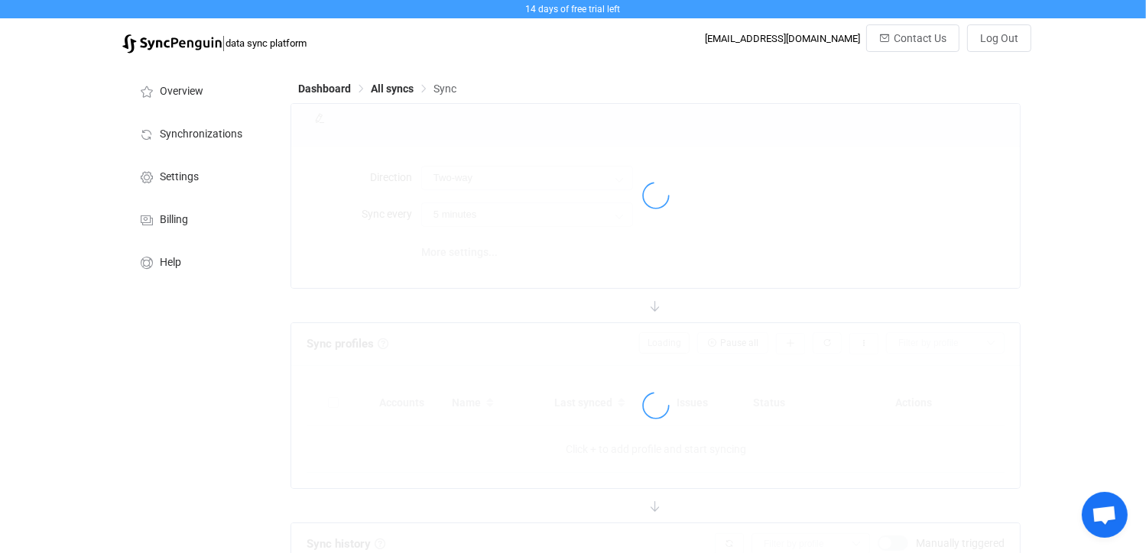
type input "Google → iCloud"
type input "10 minutes"
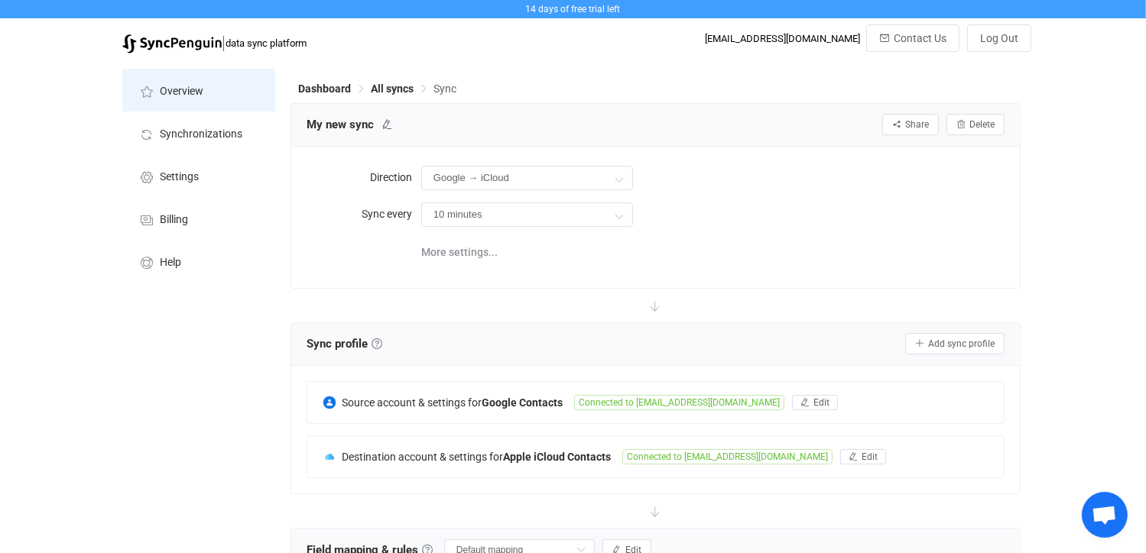
click at [188, 94] on span "Overview" at bounding box center [182, 92] width 44 height 12
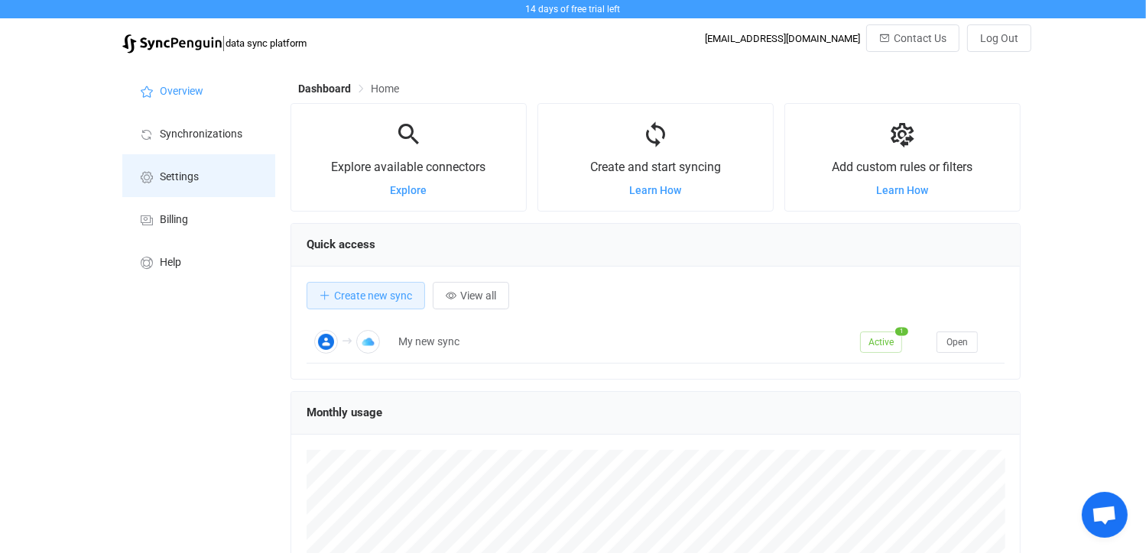
click at [186, 178] on span "Settings" at bounding box center [179, 177] width 39 height 12
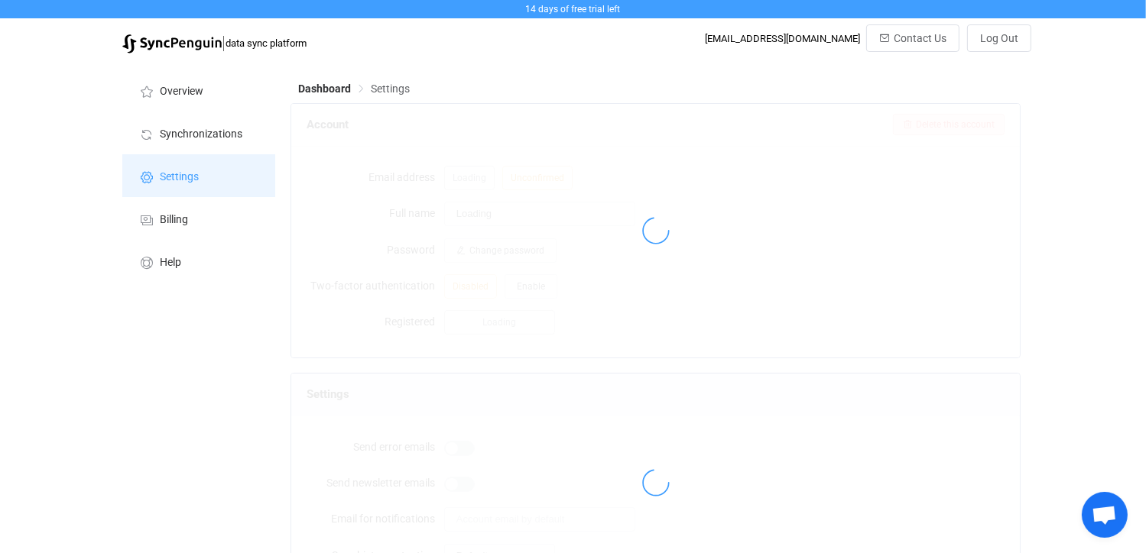
type input "[PERSON_NAME]"
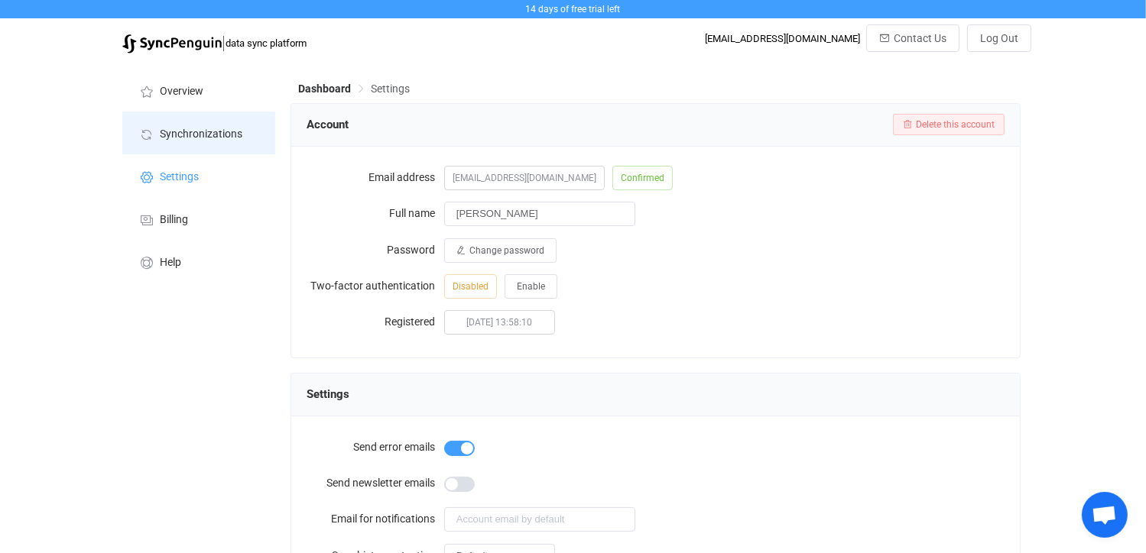
click at [209, 134] on span "Synchronizations" at bounding box center [201, 134] width 83 height 12
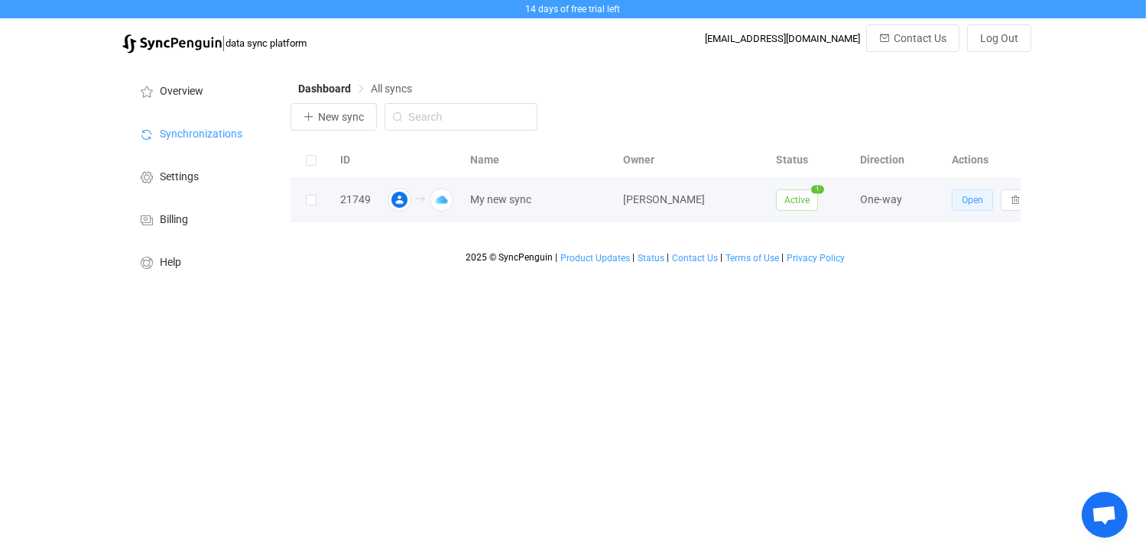
click at [971, 194] on button "Open" at bounding box center [971, 200] width 41 height 21
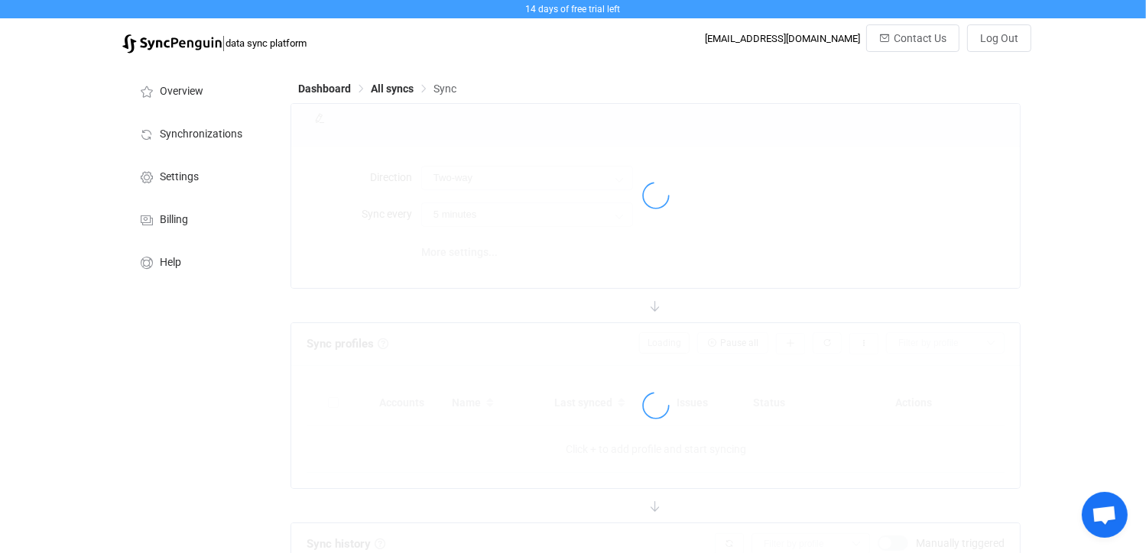
type input "Google → iCloud"
type input "10 minutes"
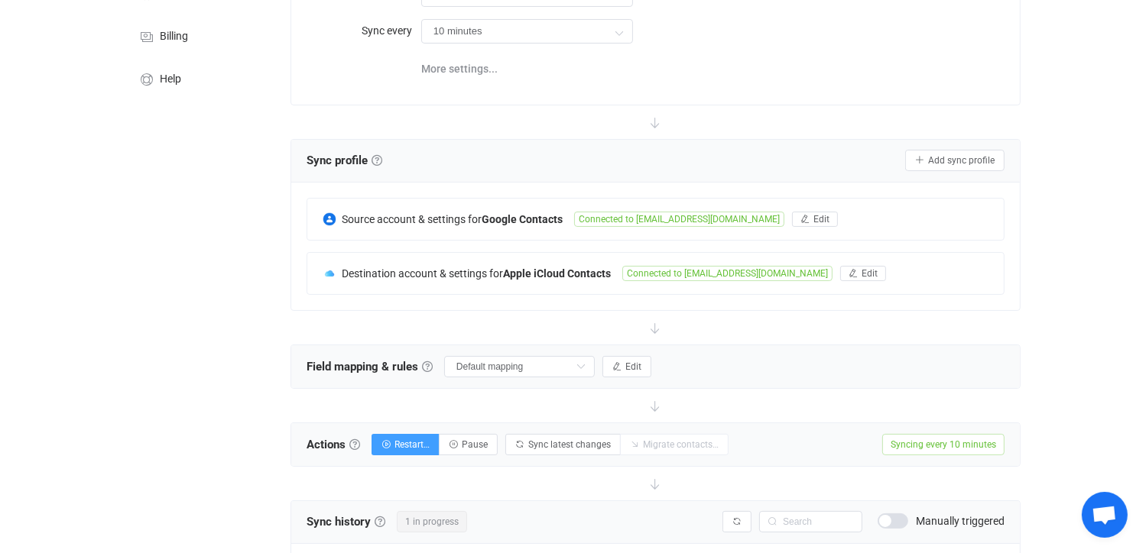
scroll to position [306, 0]
